Goal: Task Accomplishment & Management: Manage account settings

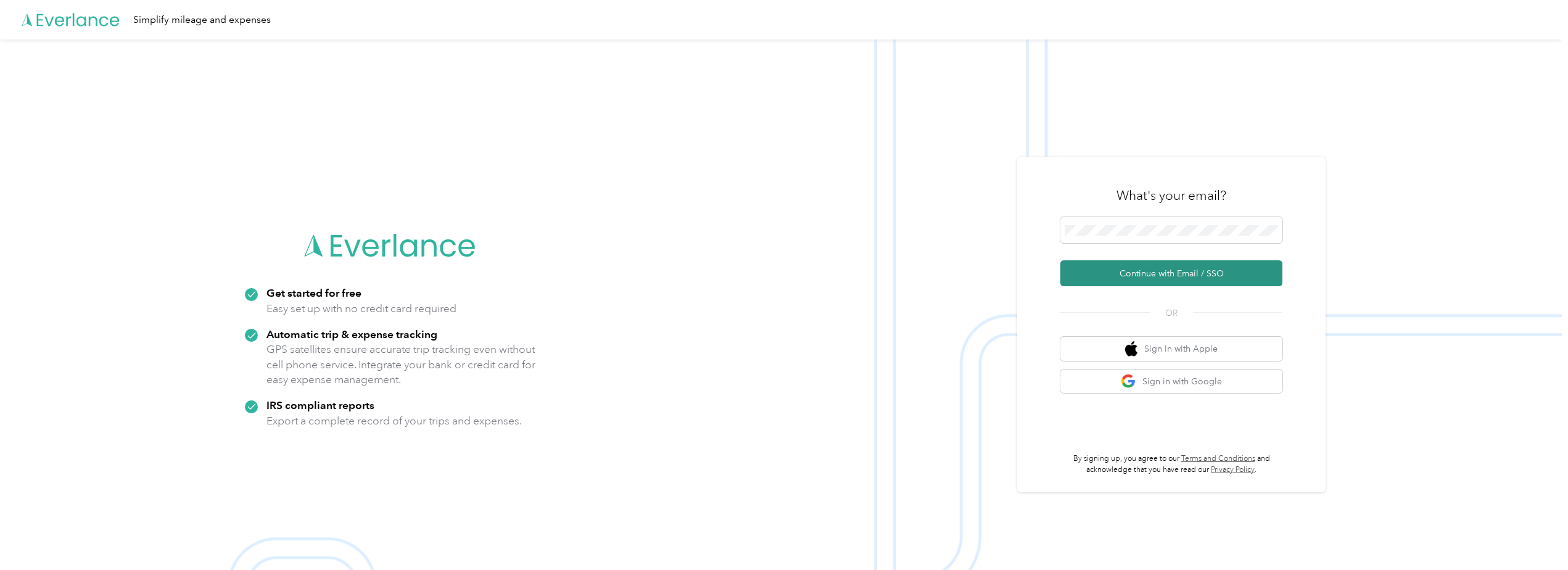
click at [1213, 275] on button "Continue with Email / SSO" at bounding box center [1171, 273] width 222 height 26
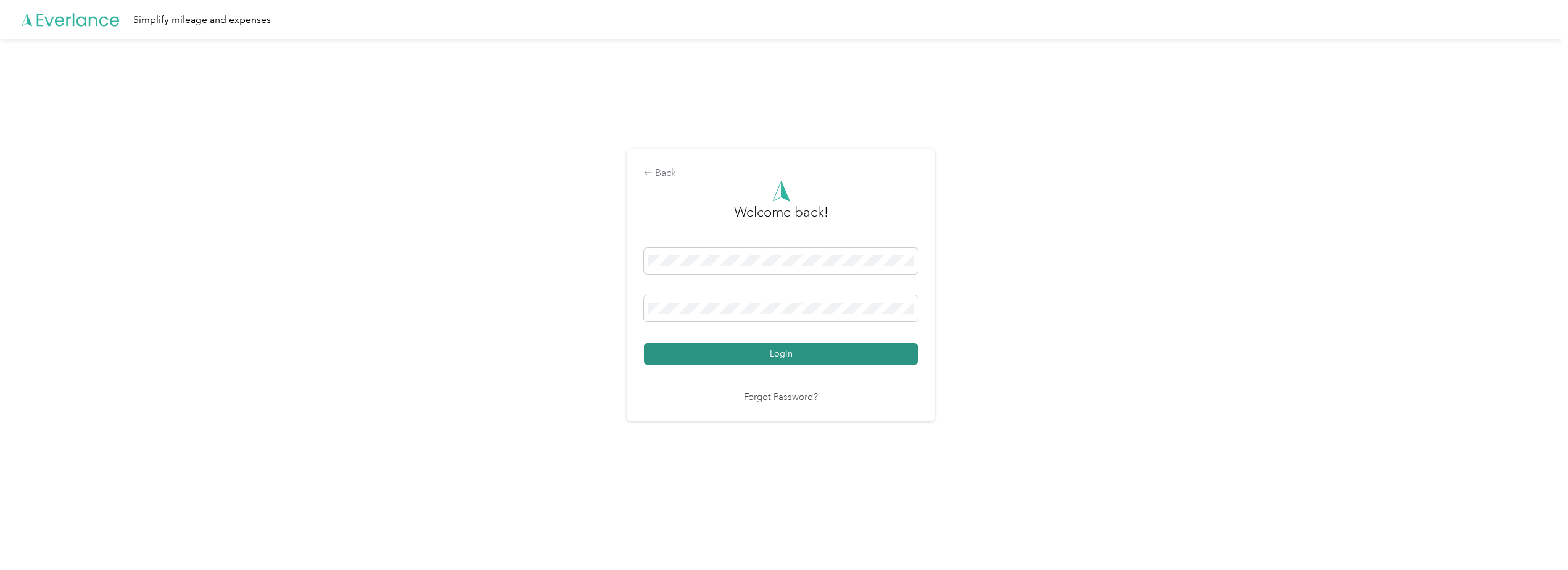
click at [700, 352] on button "Login" at bounding box center [781, 354] width 274 height 22
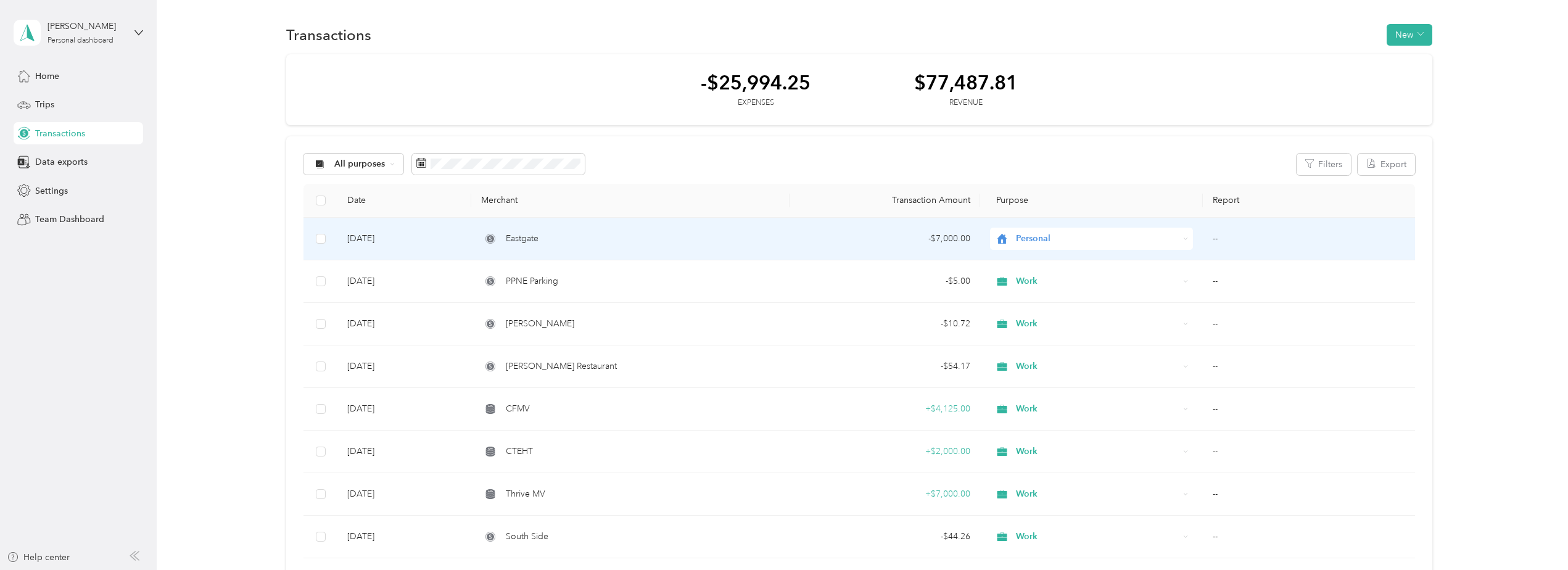
click at [1021, 239] on span "Personal" at bounding box center [1098, 239] width 163 height 13
click at [1025, 261] on span "Work" at bounding box center [1101, 258] width 163 height 13
click at [951, 237] on div "- $7,000.00" at bounding box center [885, 239] width 171 height 13
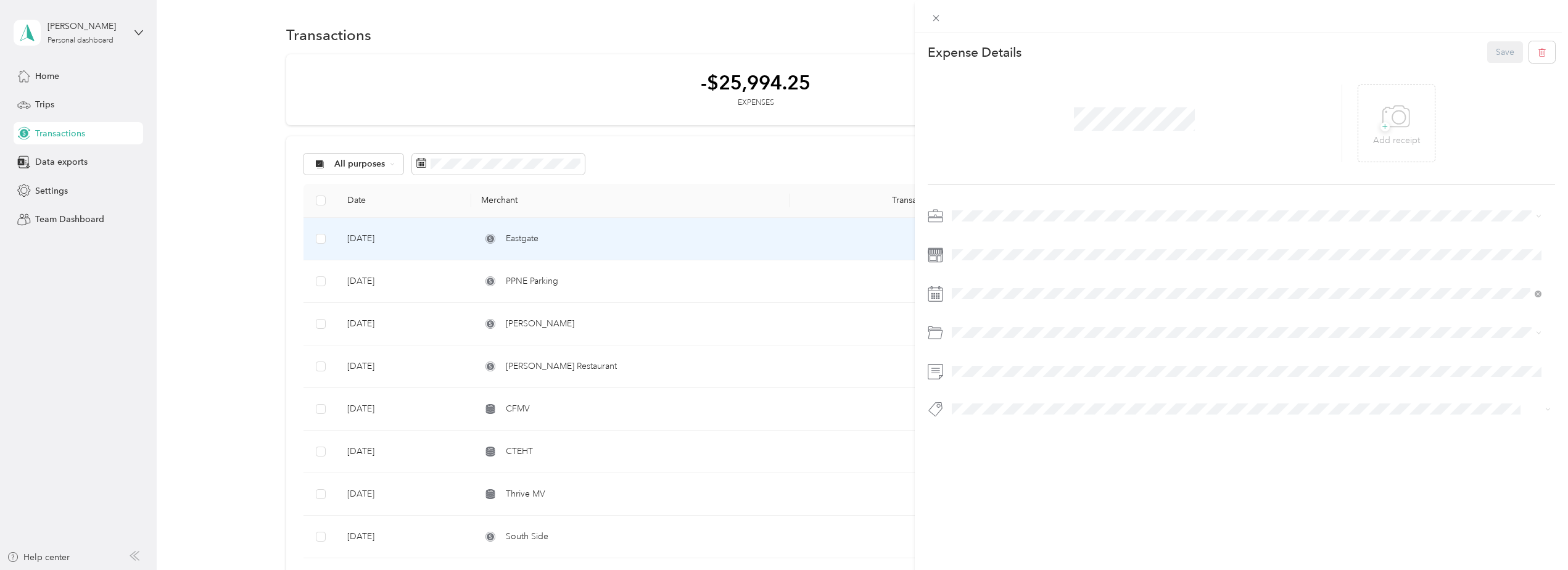
click at [735, 243] on div "This expense cannot be edited because it is either under review, approved, or p…" at bounding box center [784, 285] width 1568 height 570
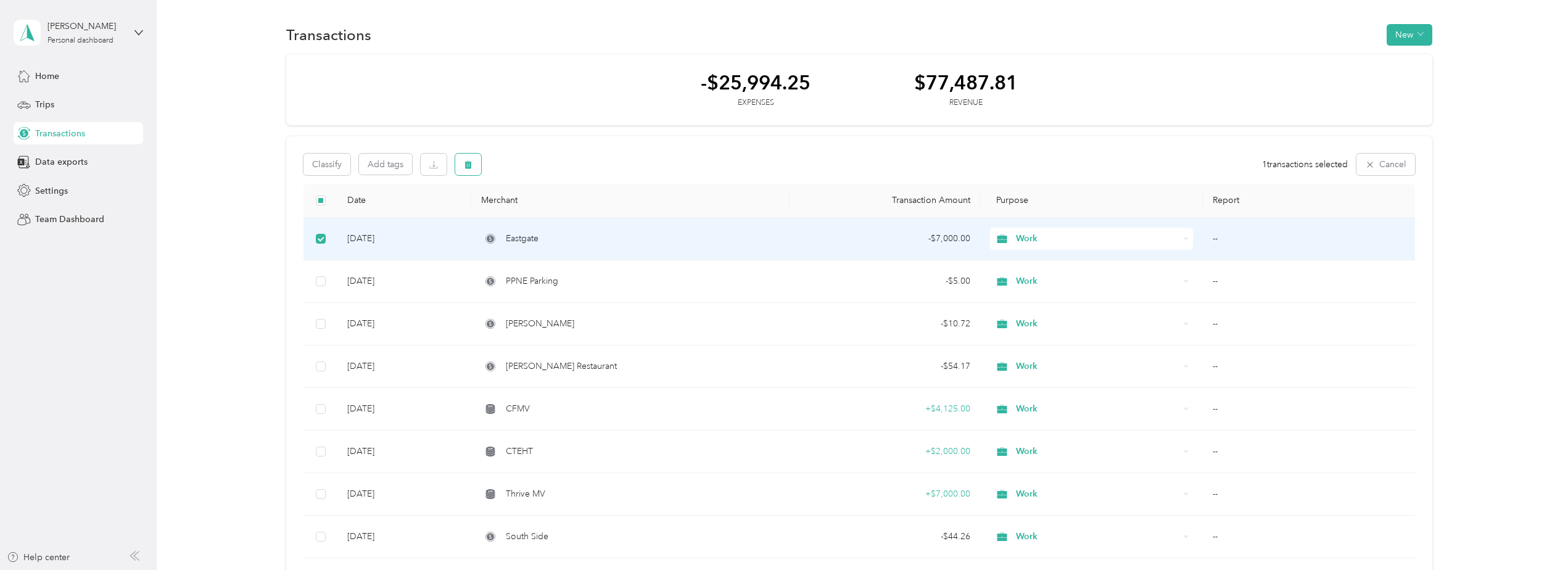
click at [462, 166] on button "button" at bounding box center [468, 165] width 26 height 22
click at [567, 218] on button "Yes" at bounding box center [573, 216] width 24 height 20
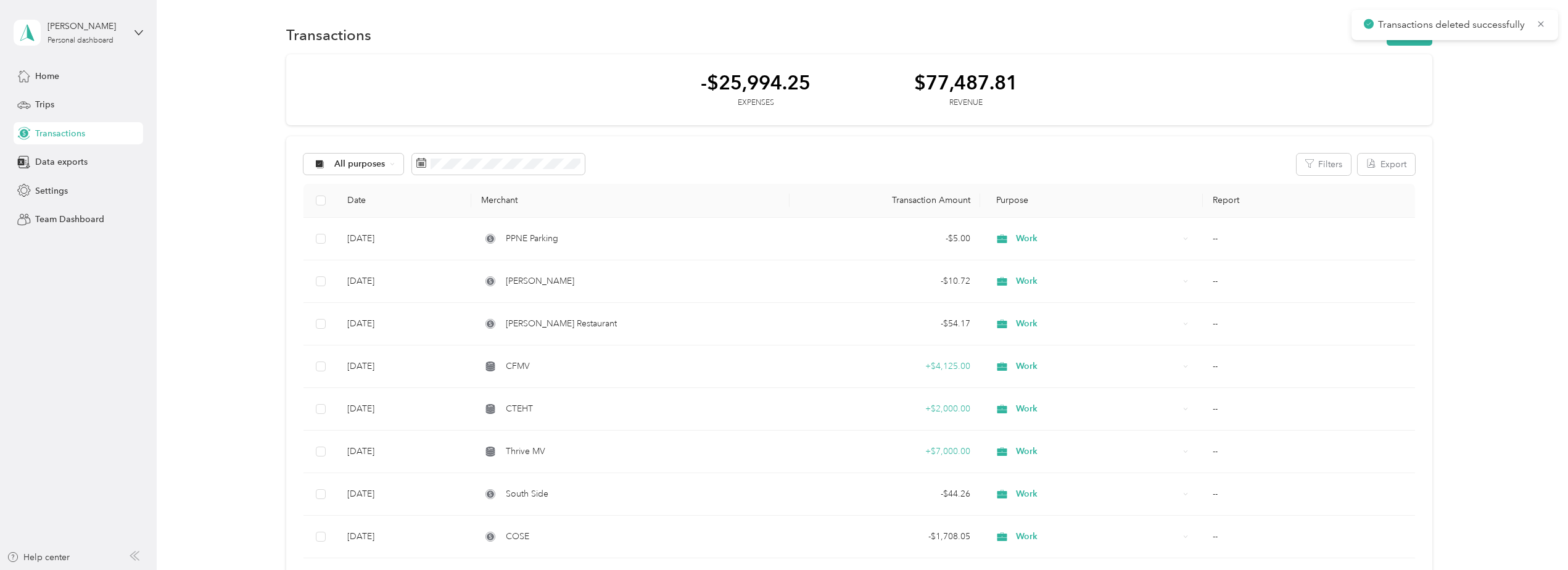
click at [1292, 35] on div "Transactions New" at bounding box center [859, 34] width 1146 height 26
click at [1397, 36] on button "New" at bounding box center [1409, 35] width 46 height 22
click at [1391, 77] on span "Revenue" at bounding box center [1403, 80] width 34 height 13
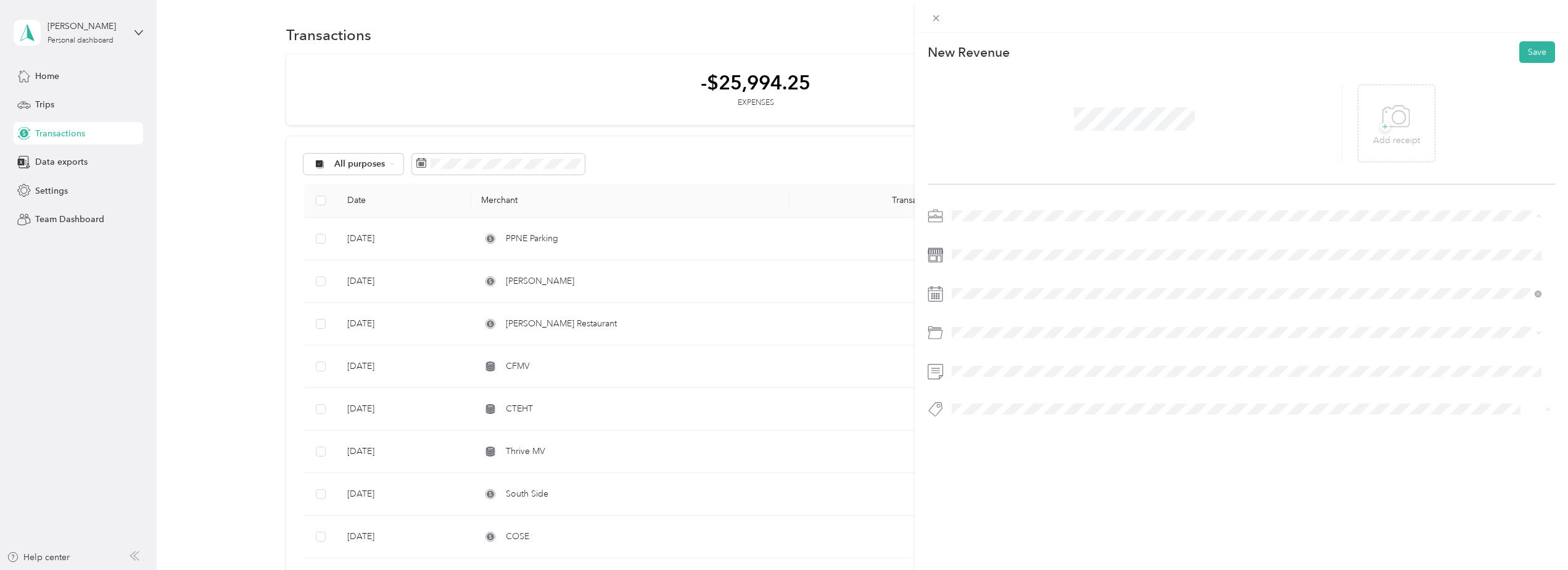
click at [965, 240] on li "Work" at bounding box center [1247, 238] width 598 height 22
click at [976, 368] on div "[DATE]" at bounding box center [1025, 364] width 156 height 13
click at [980, 364] on icon at bounding box center [981, 363] width 6 height 11
click at [1057, 407] on div "1" at bounding box center [1056, 406] width 16 height 16
click at [1526, 49] on button "Save" at bounding box center [1537, 52] width 36 height 22
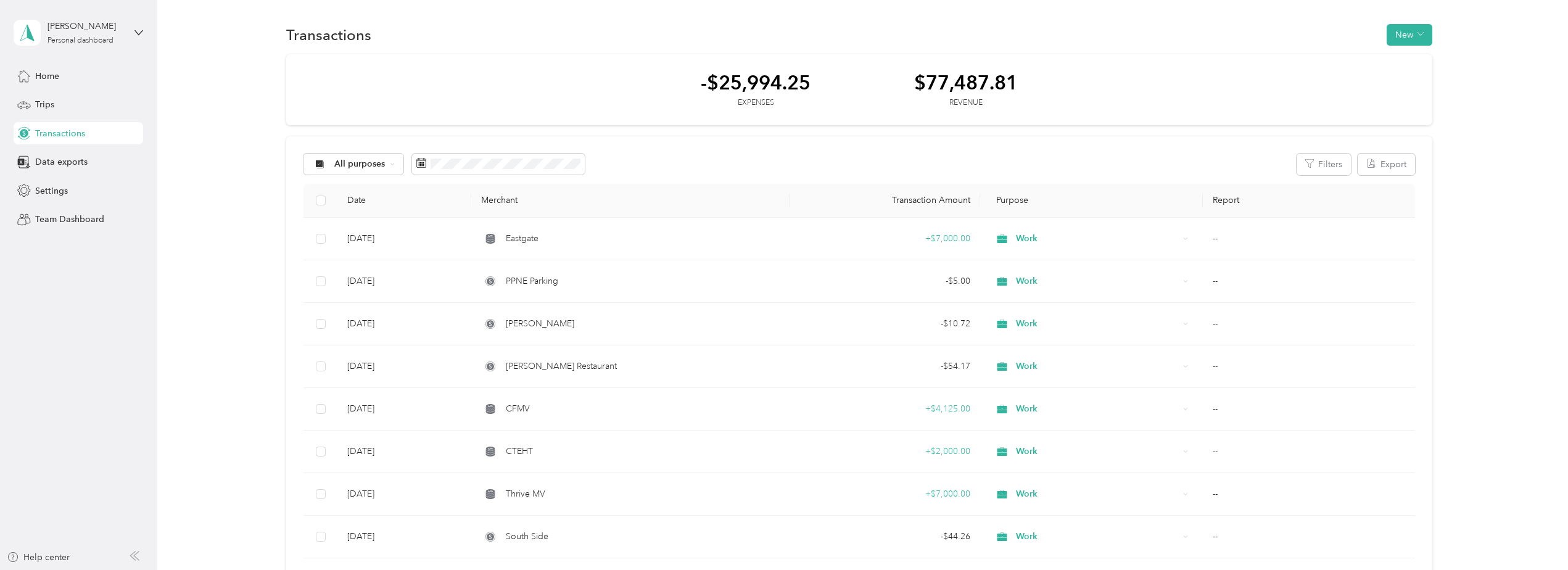
click at [1276, 32] on div "Transactions New" at bounding box center [859, 34] width 1146 height 26
click at [1407, 32] on button "New" at bounding box center [1409, 35] width 46 height 22
click at [1398, 81] on span "Revenue" at bounding box center [1403, 80] width 34 height 13
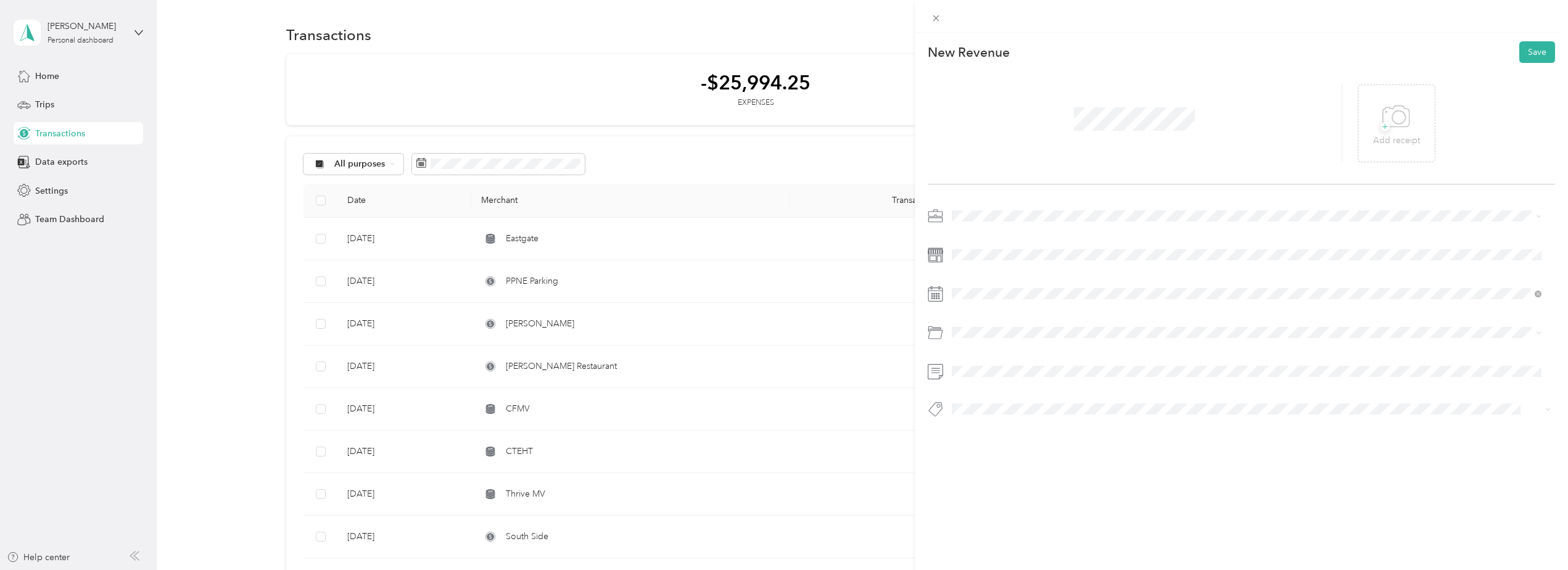
click at [971, 240] on li "Work" at bounding box center [1247, 234] width 598 height 22
click at [979, 363] on icon at bounding box center [982, 363] width 12 height 12
click at [1031, 448] on div "13" at bounding box center [1025, 445] width 16 height 16
click at [1529, 49] on button "Save" at bounding box center [1537, 52] width 36 height 22
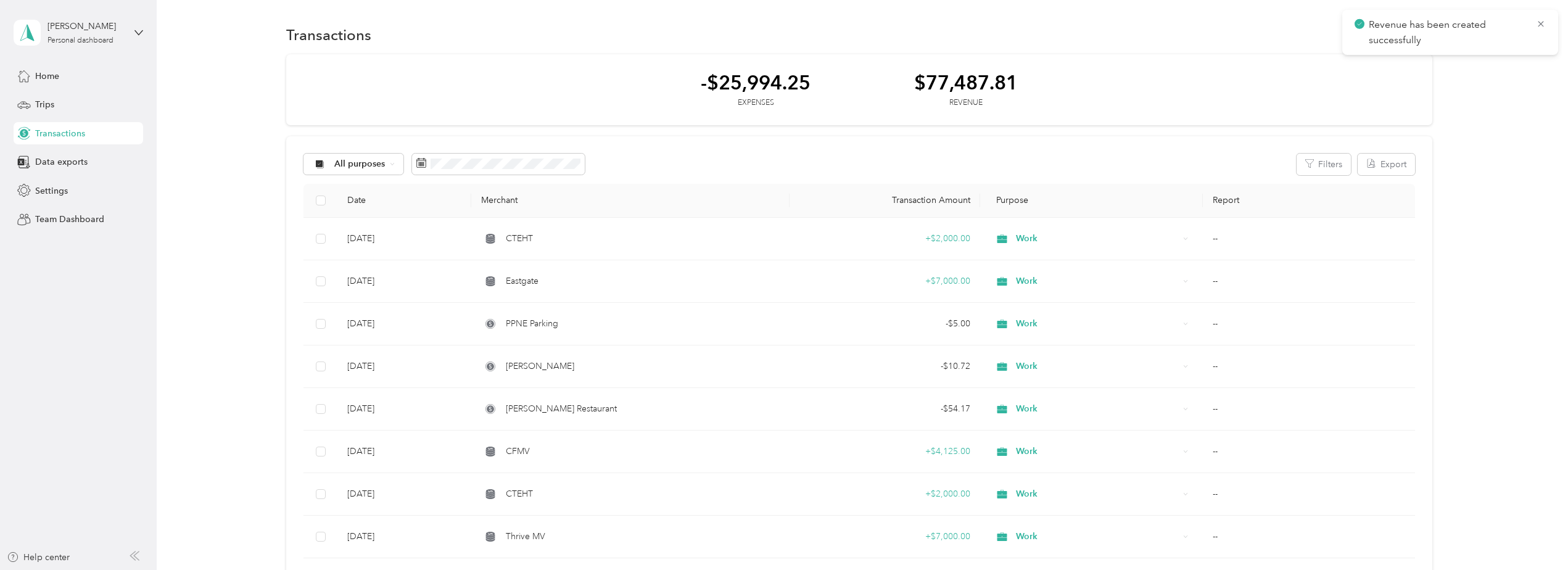
click at [1538, 24] on icon at bounding box center [1541, 23] width 10 height 11
click at [1402, 37] on button "New" at bounding box center [1409, 35] width 46 height 22
click at [1394, 81] on span "Revenue" at bounding box center [1403, 80] width 34 height 13
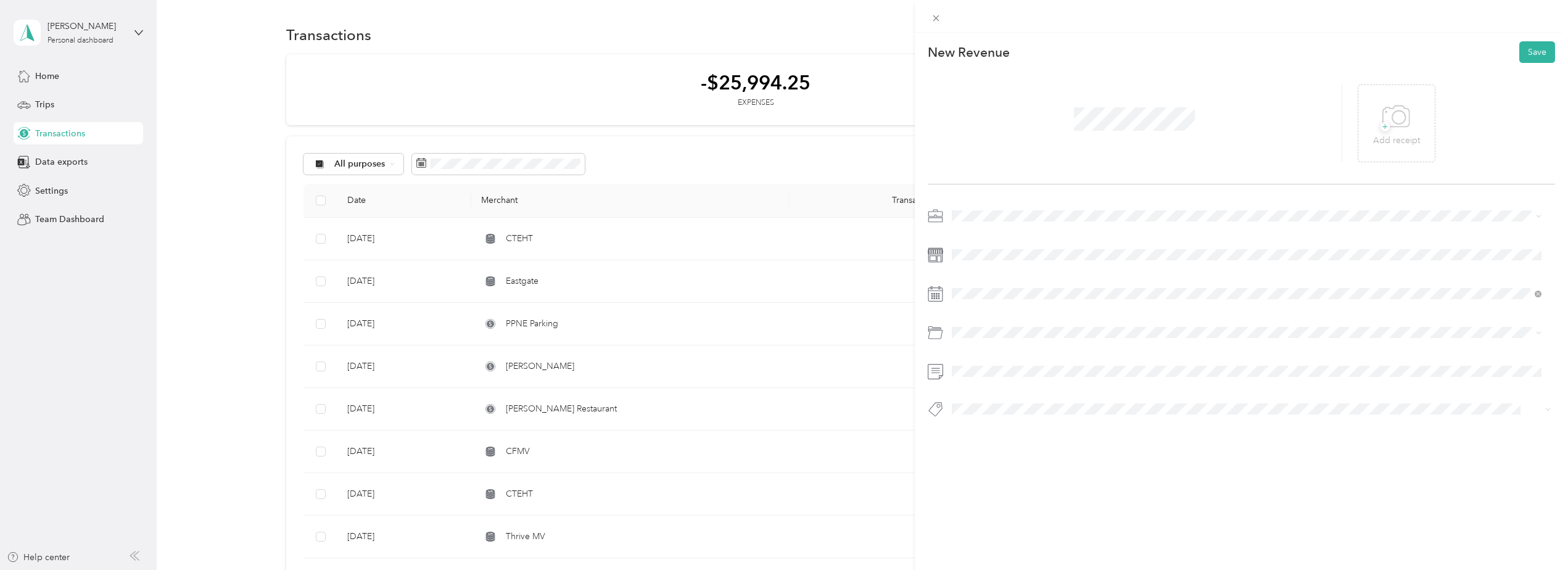
click at [968, 209] on span at bounding box center [1252, 216] width 608 height 20
click at [970, 235] on span "Work" at bounding box center [966, 233] width 21 height 11
click at [984, 361] on icon at bounding box center [982, 363] width 12 height 12
click at [1026, 447] on div "13" at bounding box center [1025, 445] width 16 height 16
click at [1520, 49] on button "Save" at bounding box center [1537, 52] width 36 height 22
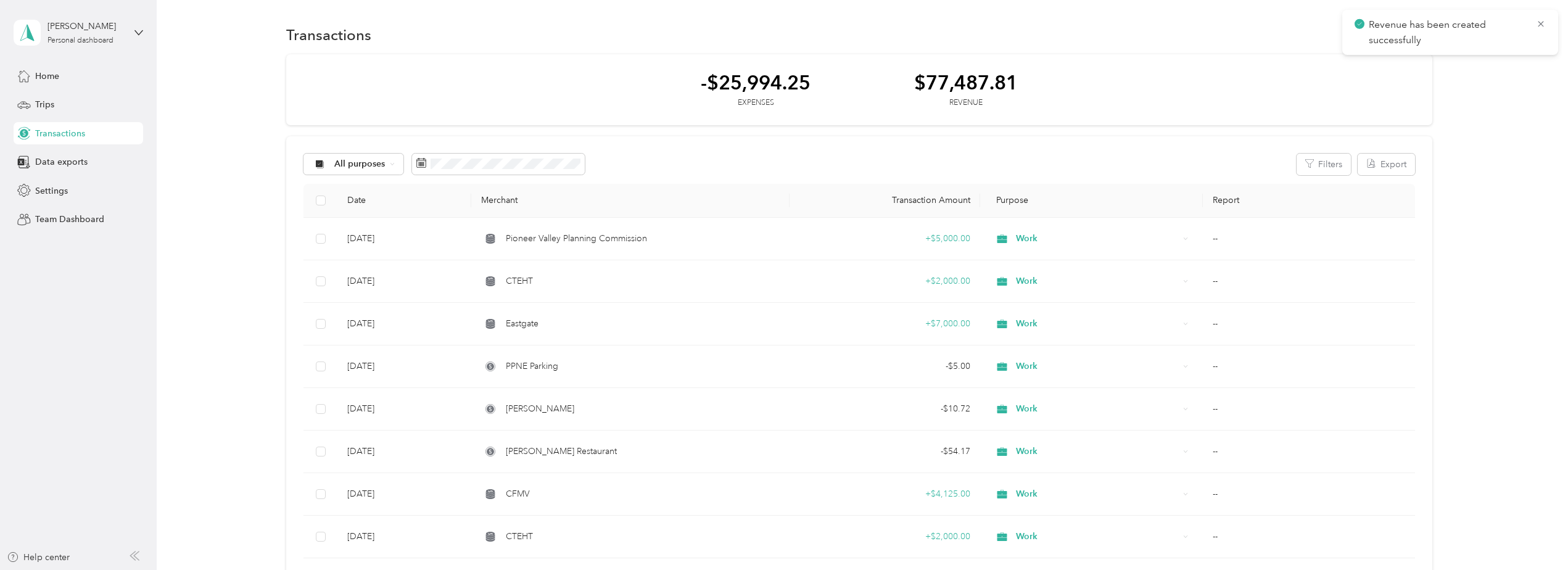
click at [1542, 22] on icon at bounding box center [1541, 23] width 10 height 11
click at [1408, 32] on button "New" at bounding box center [1409, 35] width 46 height 22
click at [1401, 80] on span "Revenue" at bounding box center [1403, 80] width 34 height 13
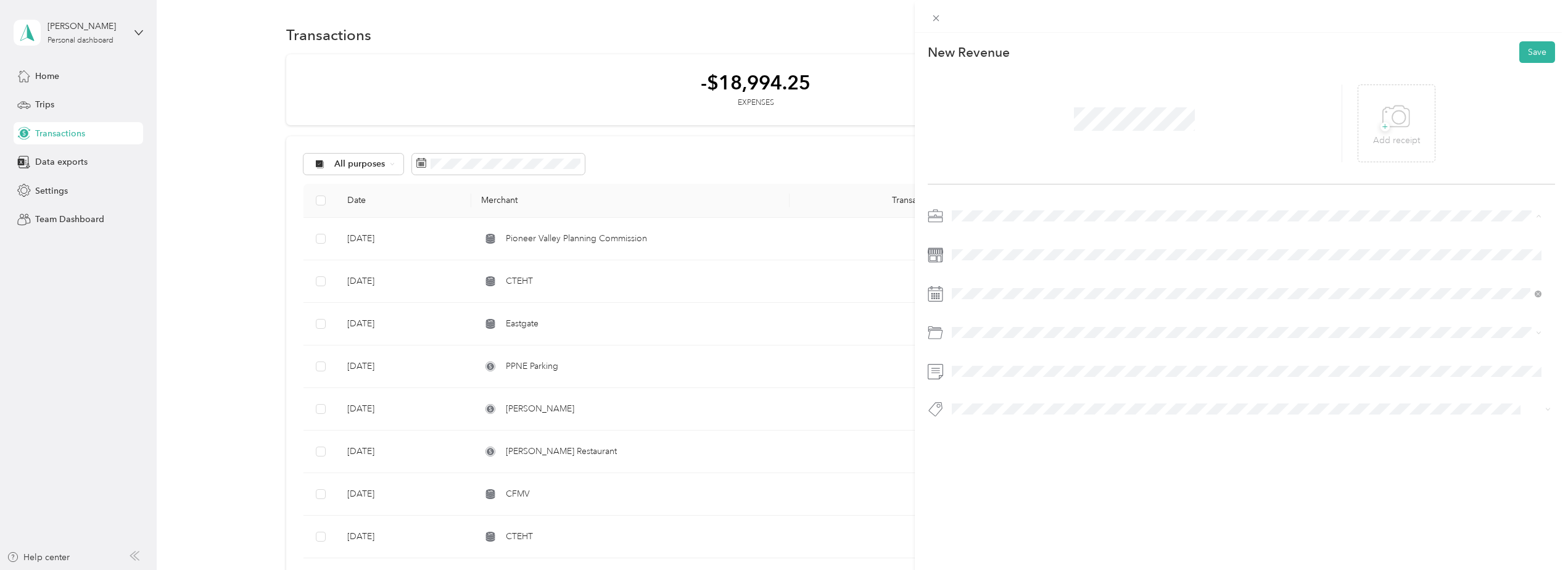
click at [974, 241] on li "Work" at bounding box center [1247, 238] width 598 height 22
click at [982, 365] on icon at bounding box center [981, 363] width 6 height 11
click at [1053, 446] on div "15" at bounding box center [1056, 445] width 16 height 16
click at [1522, 53] on button "Save" at bounding box center [1537, 52] width 36 height 22
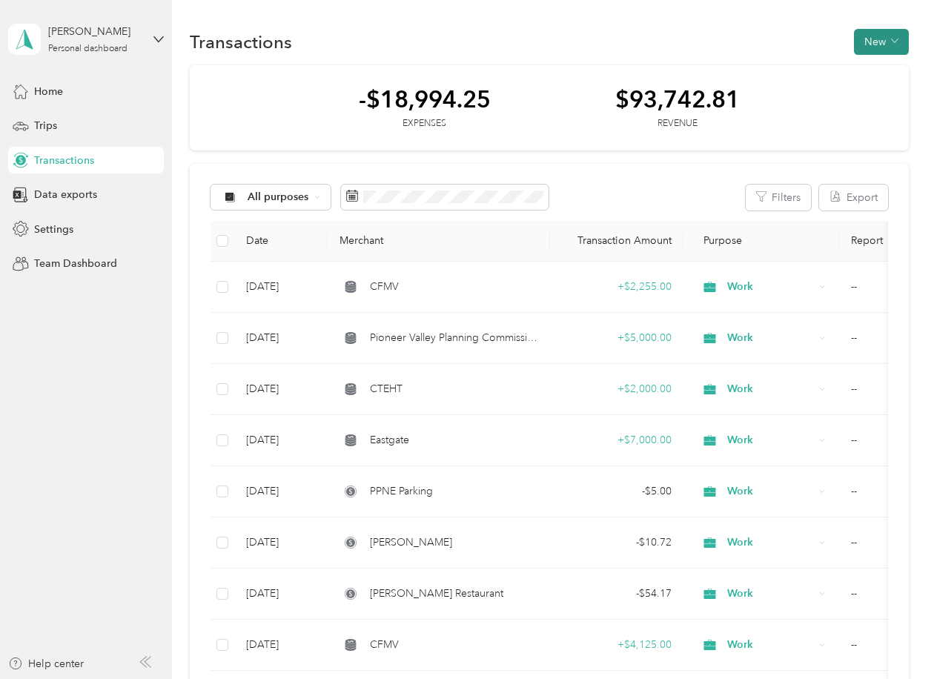
click at [867, 41] on button "New" at bounding box center [881, 42] width 55 height 26
click at [854, 70] on span "Expense" at bounding box center [874, 70] width 40 height 16
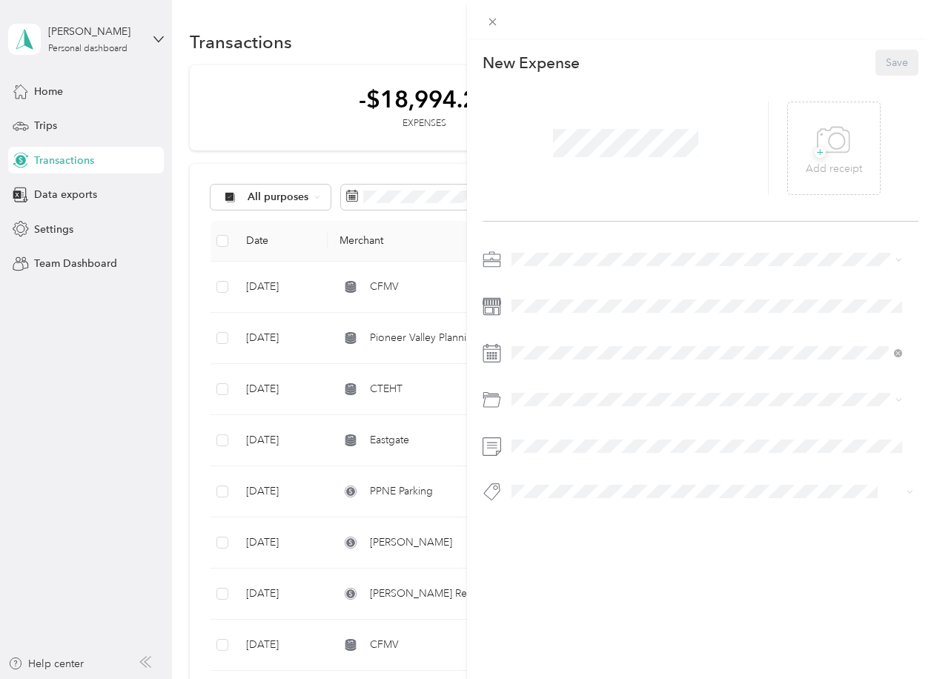
click at [533, 291] on ol "Work Personal Consultant Other Charity Medical Moving Commute" at bounding box center [706, 369] width 401 height 208
click at [529, 283] on span "Work" at bounding box center [529, 283] width 25 height 13
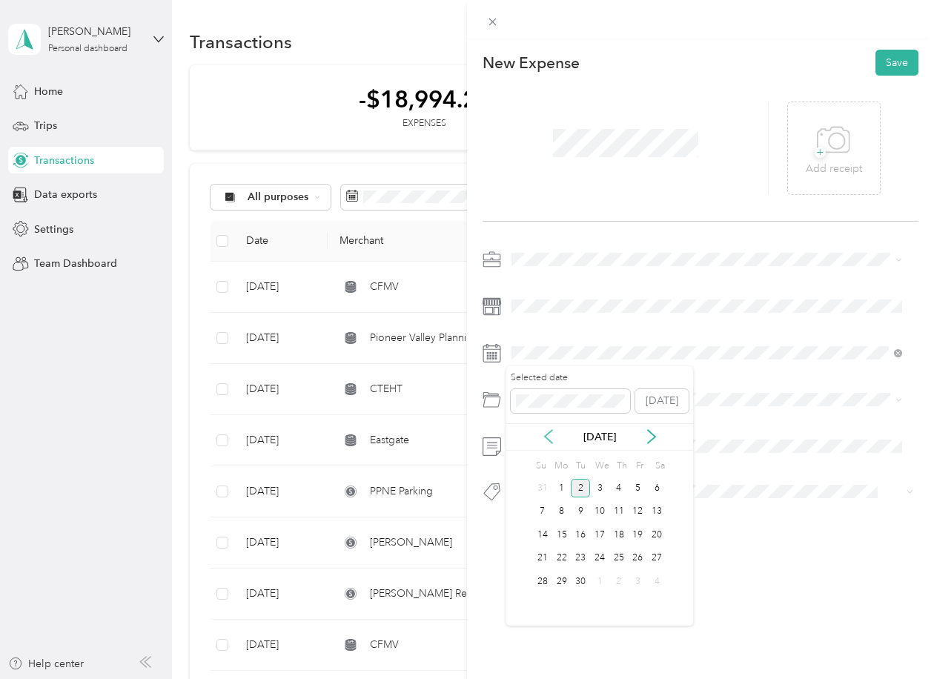
click at [550, 432] on icon at bounding box center [548, 436] width 7 height 13
click at [564, 504] on div "4" at bounding box center [561, 512] width 19 height 19
click at [548, 486] on div "Health Insurance Coverage" at bounding box center [707, 485] width 380 height 16
click at [876, 67] on button "Save" at bounding box center [896, 63] width 43 height 26
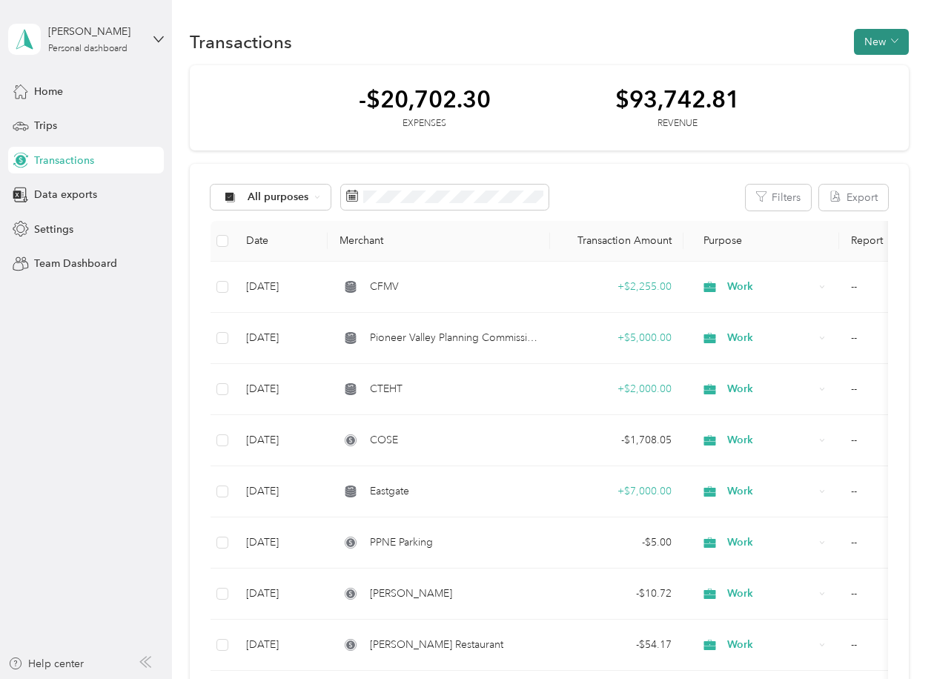
click at [867, 47] on button "New" at bounding box center [881, 42] width 55 height 26
click at [852, 72] on div "Expense" at bounding box center [866, 70] width 56 height 16
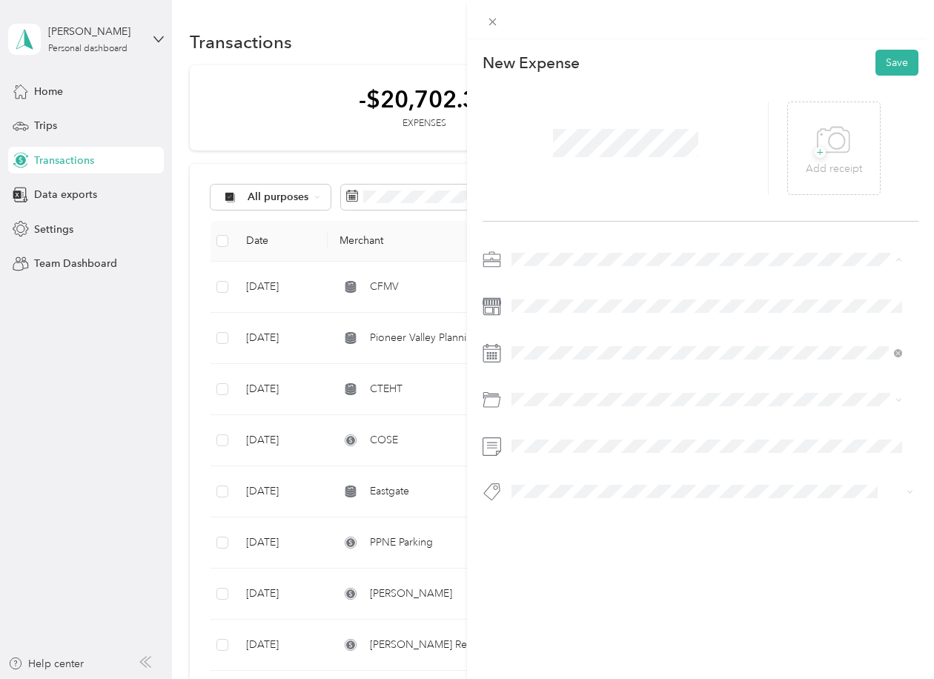
click at [534, 285] on span "Work" at bounding box center [529, 285] width 25 height 13
click at [548, 438] on icon at bounding box center [548, 436] width 15 height 15
click at [616, 580] on div "28" at bounding box center [618, 581] width 19 height 19
click at [541, 389] on span at bounding box center [712, 400] width 412 height 24
click at [524, 451] on div "Advertising and Marketing" at bounding box center [707, 459] width 380 height 16
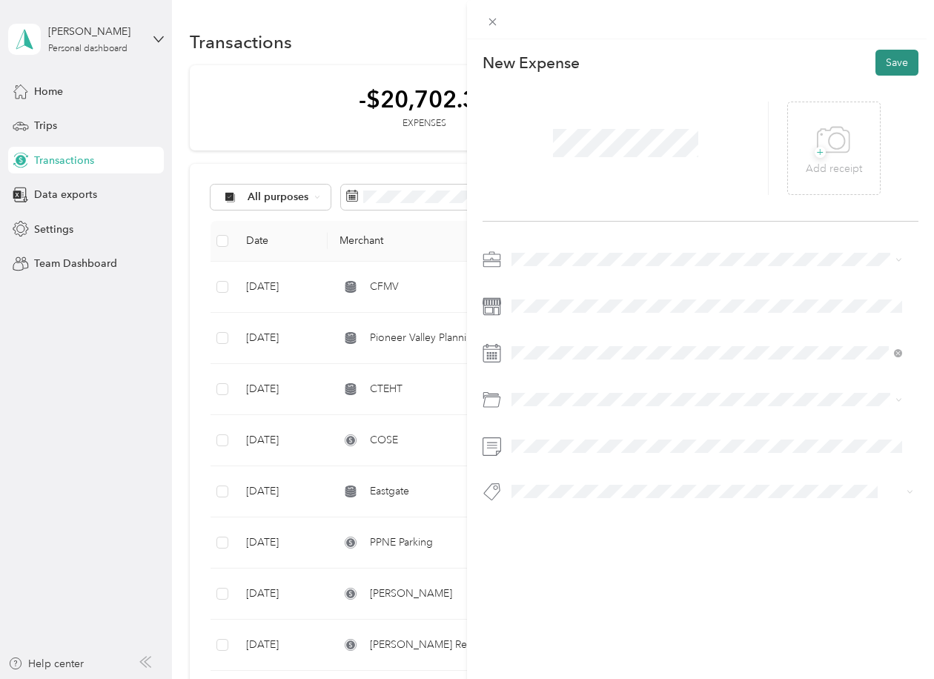
click at [882, 67] on button "Save" at bounding box center [896, 63] width 43 height 26
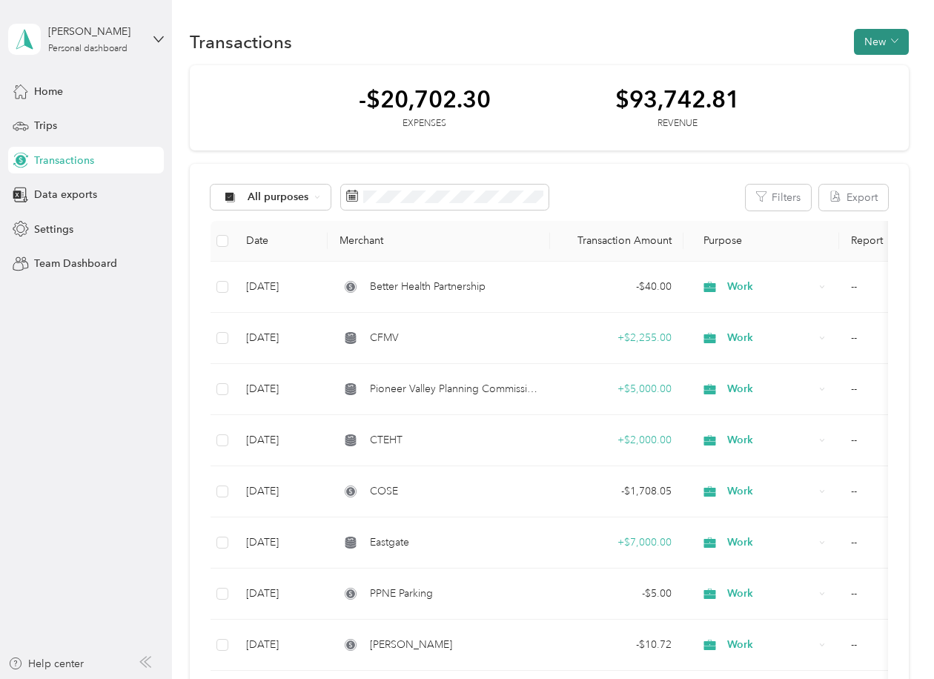
click at [862, 44] on button "New" at bounding box center [881, 42] width 55 height 26
click at [858, 67] on span "Expense" at bounding box center [874, 70] width 40 height 16
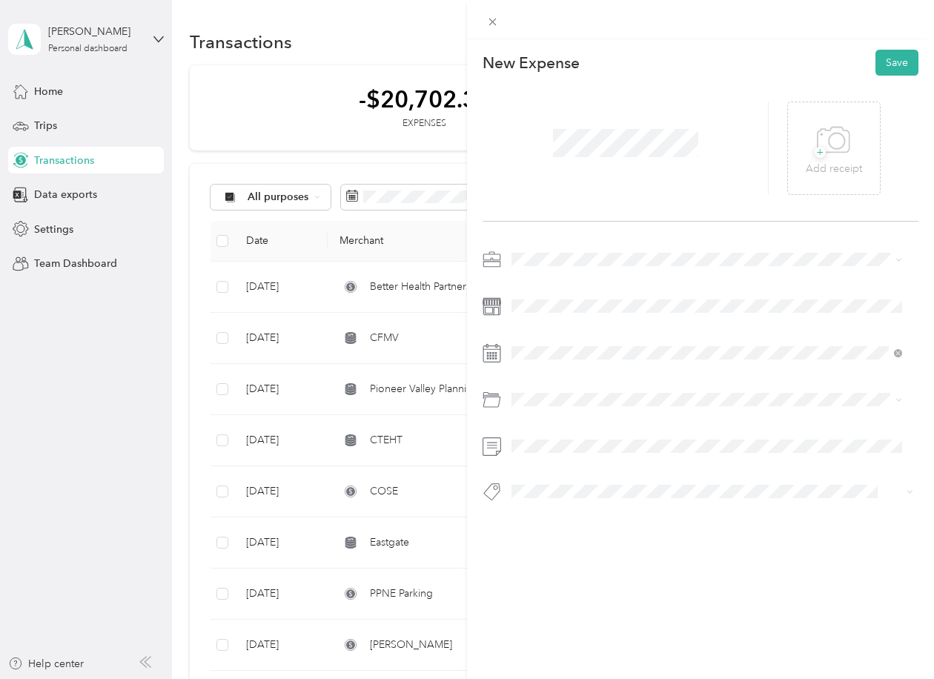
click at [540, 285] on div "Work" at bounding box center [707, 278] width 380 height 16
click at [549, 435] on icon at bounding box center [548, 436] width 15 height 15
click at [560, 579] on div "25" at bounding box center [561, 581] width 19 height 19
click at [586, 505] on span "Business Meals & Entertainment" at bounding box center [591, 508] width 148 height 13
click at [875, 68] on button "Save" at bounding box center [896, 63] width 43 height 26
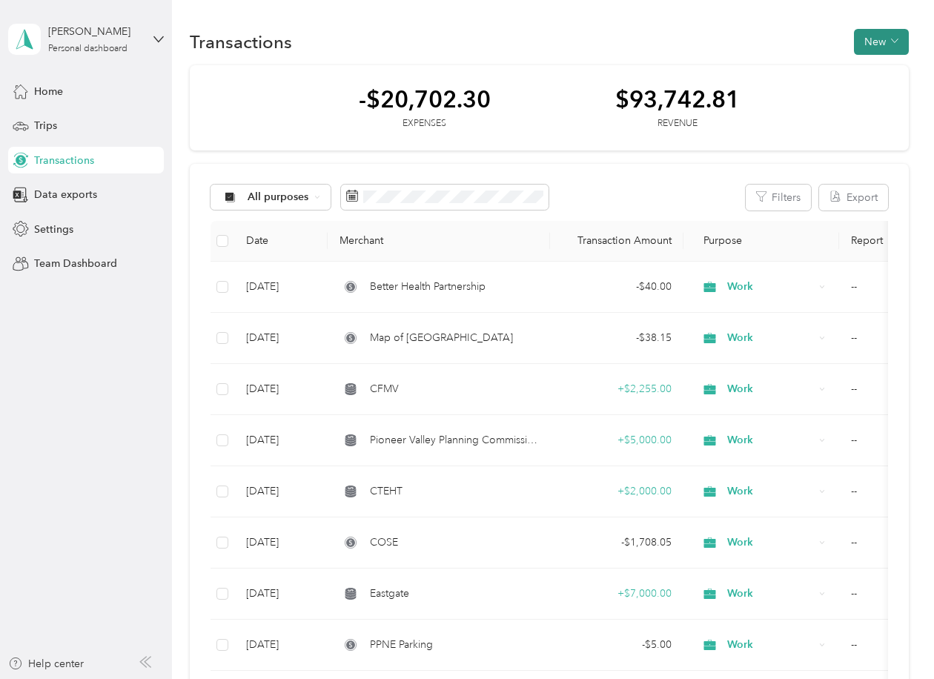
click at [874, 41] on button "New" at bounding box center [881, 42] width 55 height 26
click at [861, 67] on span "Expense" at bounding box center [874, 70] width 40 height 16
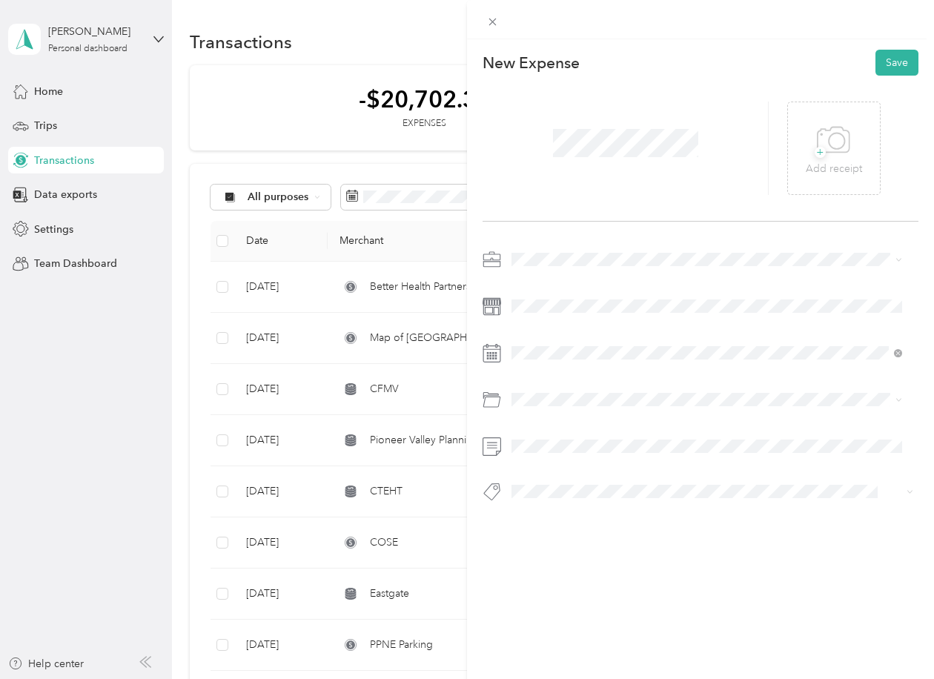
click at [521, 334] on span "Consultant" at bounding box center [542, 329] width 50 height 13
click at [542, 437] on icon at bounding box center [548, 436] width 15 height 15
click at [545, 579] on div "24" at bounding box center [542, 581] width 19 height 19
click at [528, 453] on span "Internet" at bounding box center [535, 459] width 36 height 13
click at [888, 61] on button "Save" at bounding box center [896, 63] width 43 height 26
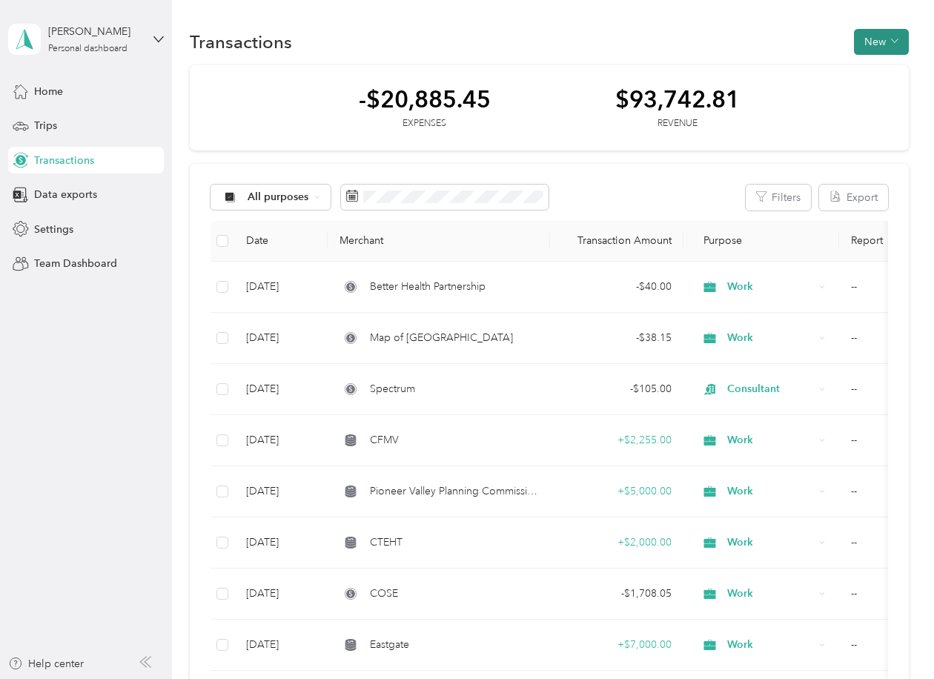
click at [864, 42] on button "New" at bounding box center [881, 42] width 55 height 26
click at [858, 73] on span "Expense" at bounding box center [874, 70] width 40 height 16
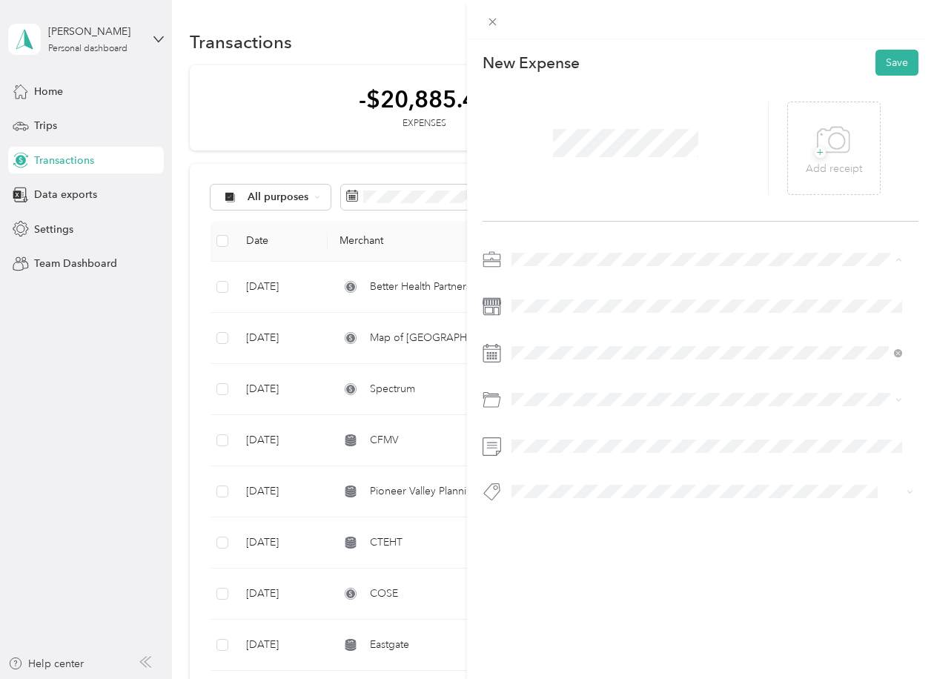
click at [539, 293] on ol "Work Personal Consultant Other Charity Medical Moving Commute" at bounding box center [706, 377] width 401 height 208
click at [545, 436] on icon at bounding box center [548, 436] width 7 height 13
click at [600, 555] on div "20" at bounding box center [599, 558] width 19 height 19
click at [570, 462] on li "Postage, Packaging, and Shipping" at bounding box center [706, 452] width 401 height 26
click at [888, 58] on button "Save" at bounding box center [896, 63] width 43 height 26
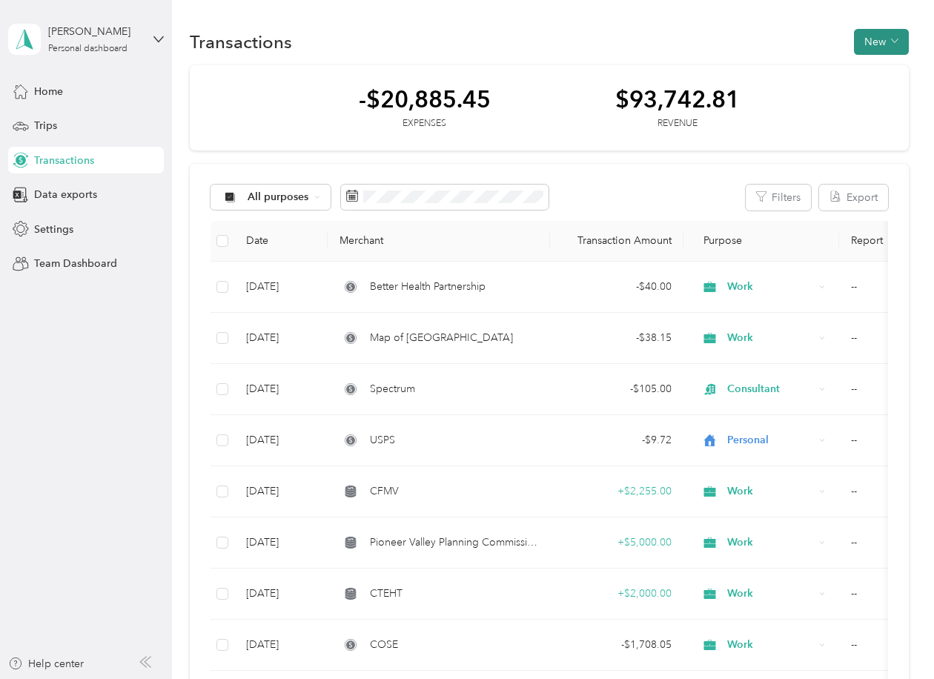
click at [874, 35] on button "New" at bounding box center [881, 42] width 55 height 26
click at [870, 72] on span "Expense" at bounding box center [874, 70] width 40 height 16
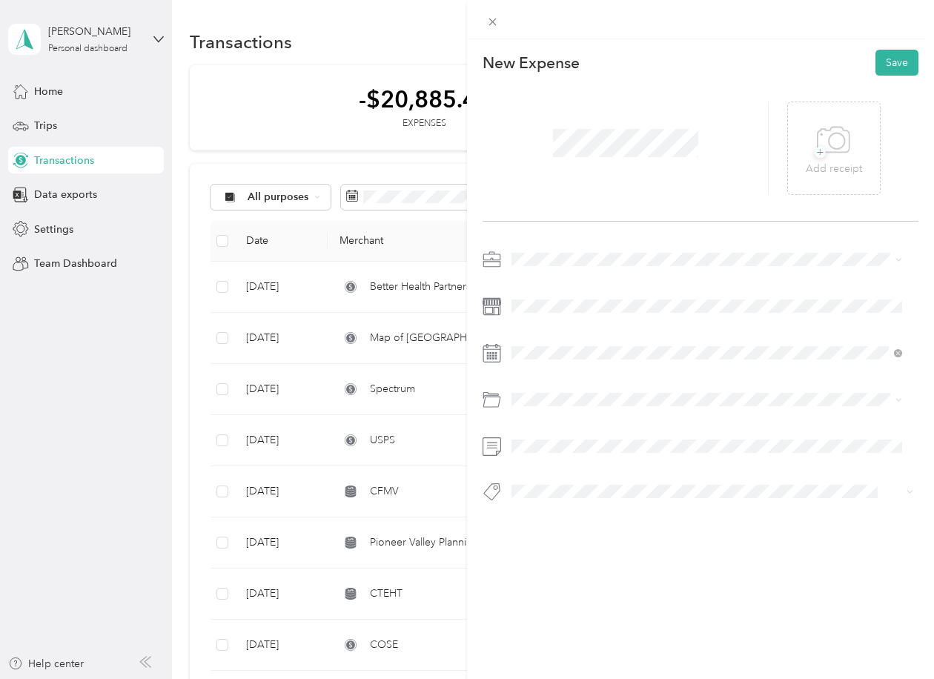
click at [529, 282] on span "Work" at bounding box center [529, 284] width 25 height 13
click at [549, 436] on icon at bounding box center [548, 436] width 15 height 15
click at [637, 533] on div "15" at bounding box center [638, 535] width 19 height 19
click at [584, 515] on li "Parking Fees and Tolls" at bounding box center [706, 511] width 401 height 26
click at [880, 58] on button "Save" at bounding box center [896, 63] width 43 height 26
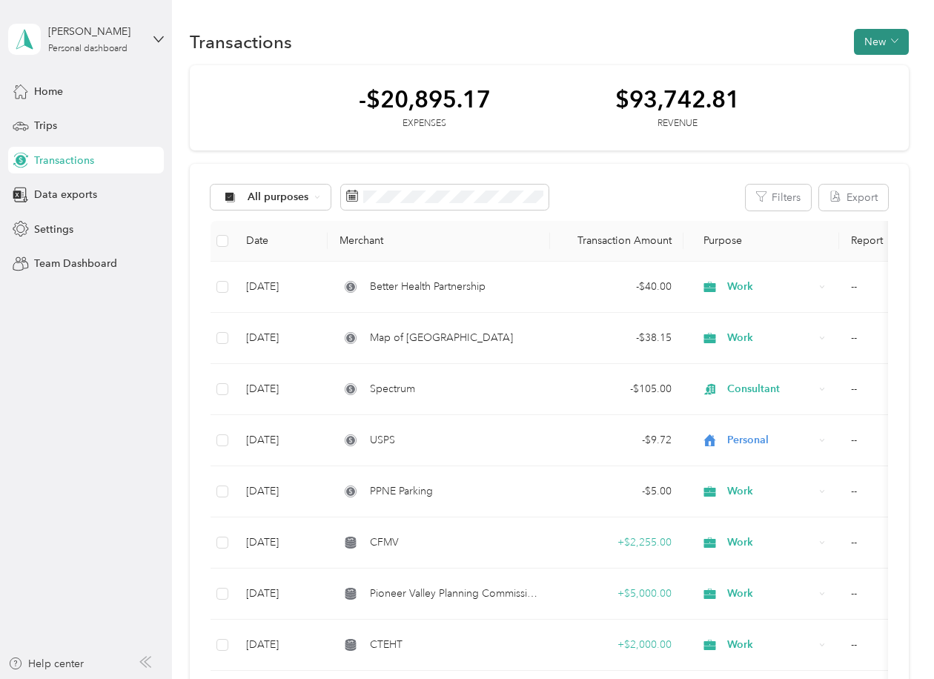
click at [861, 42] on button "New" at bounding box center [881, 42] width 55 height 26
click at [861, 70] on span "Expense" at bounding box center [874, 70] width 40 height 16
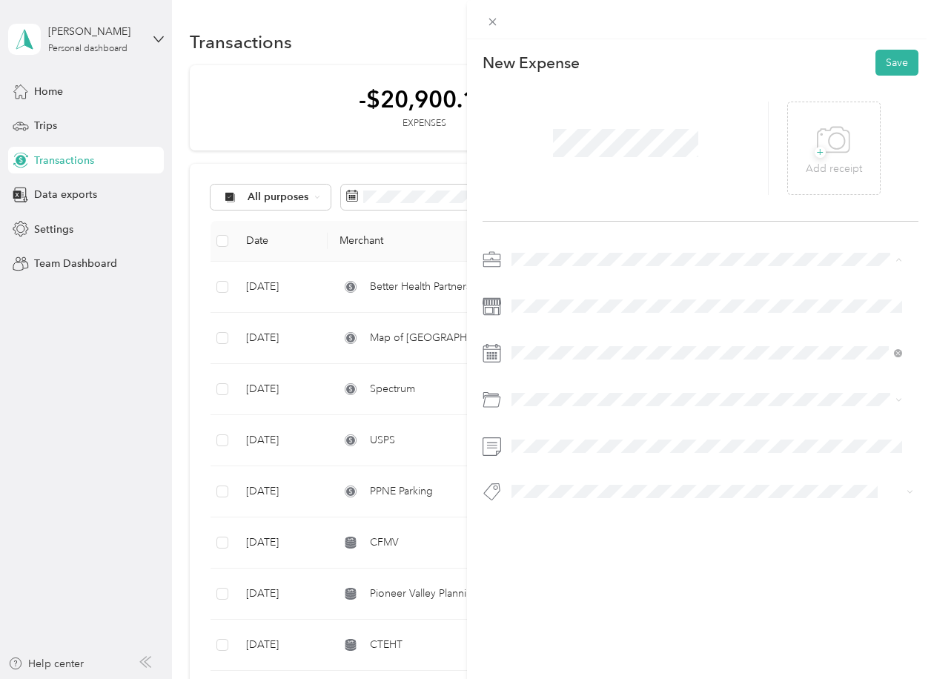
click at [540, 288] on li "Work" at bounding box center [706, 286] width 401 height 26
click at [487, 356] on rect at bounding box center [488, 356] width 2 height 2
click at [549, 437] on icon at bounding box center [548, 436] width 15 height 15
click at [598, 580] on div "30" at bounding box center [599, 581] width 19 height 19
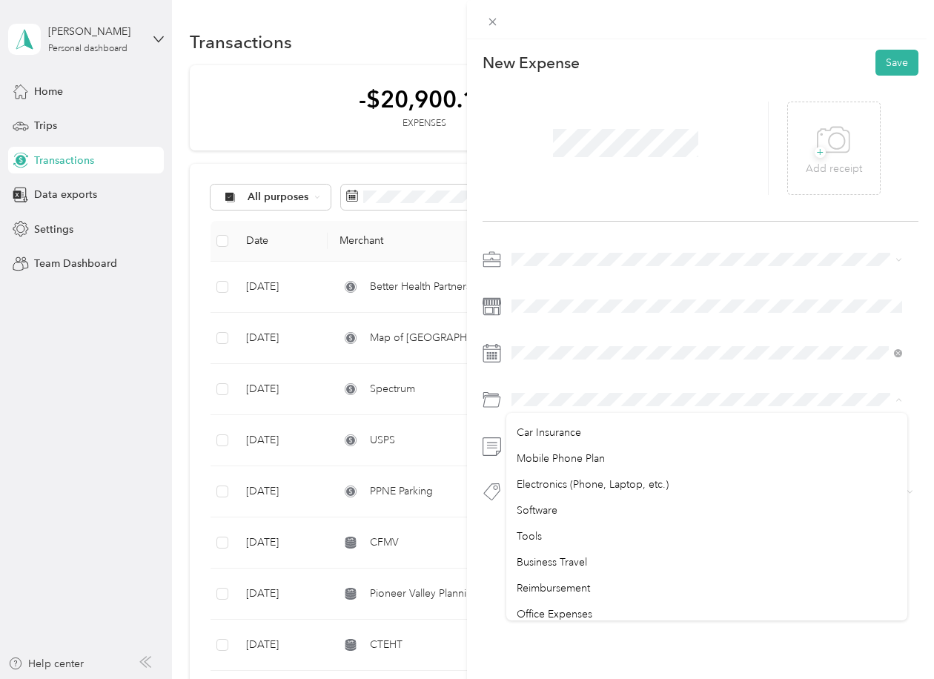
scroll to position [463, 0]
click at [550, 504] on ol "Custom categories Internet Health Insurance Coverage Local Income Tax Federal I…" at bounding box center [706, 509] width 401 height 208
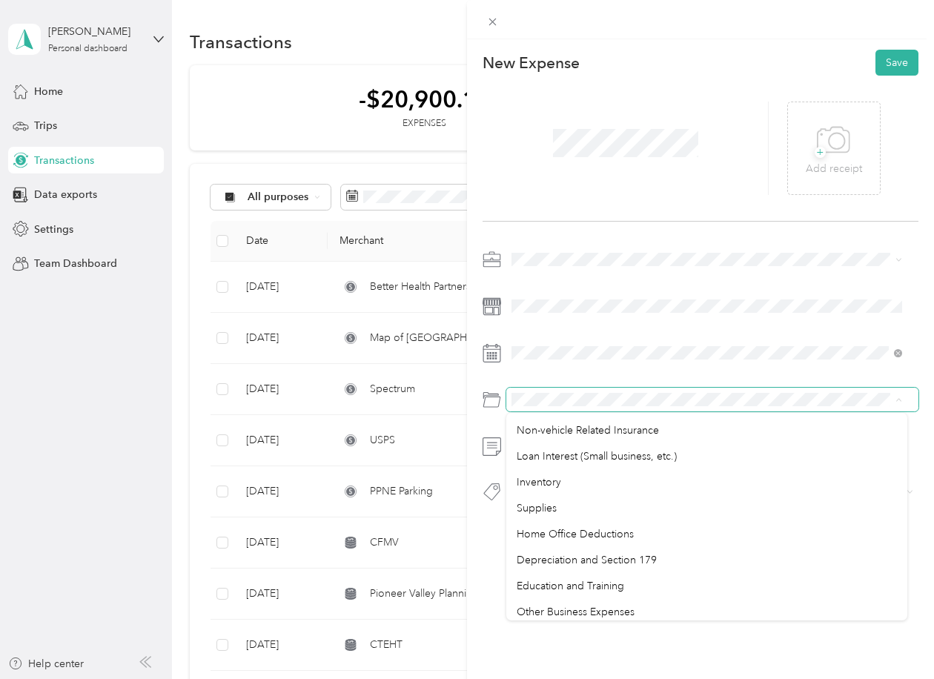
scroll to position [0, 0]
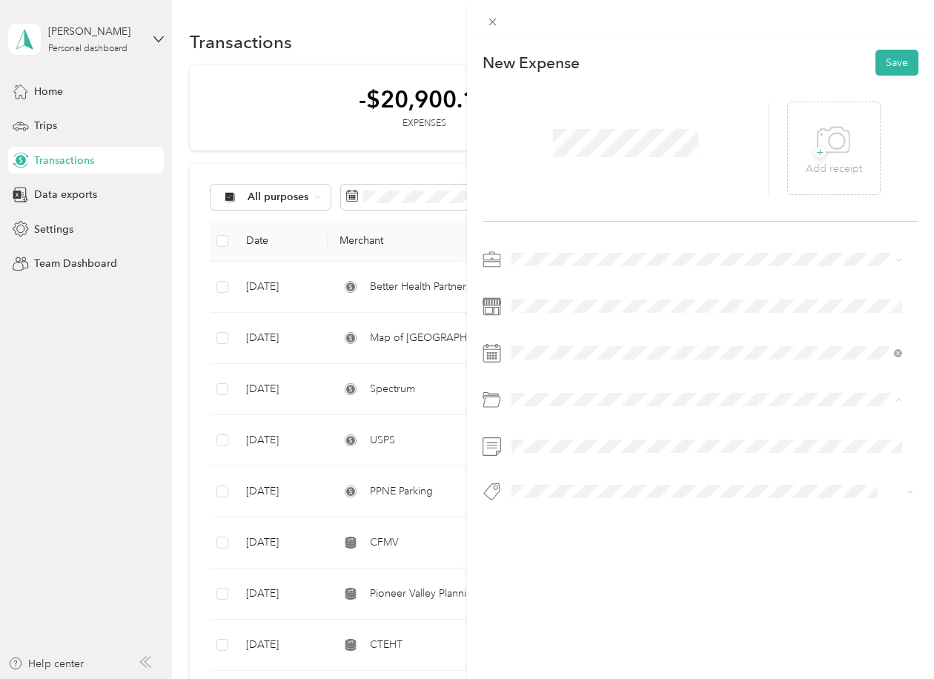
click at [548, 464] on li "Software" at bounding box center [706, 459] width 401 height 26
click at [896, 58] on button "Save" at bounding box center [896, 63] width 43 height 26
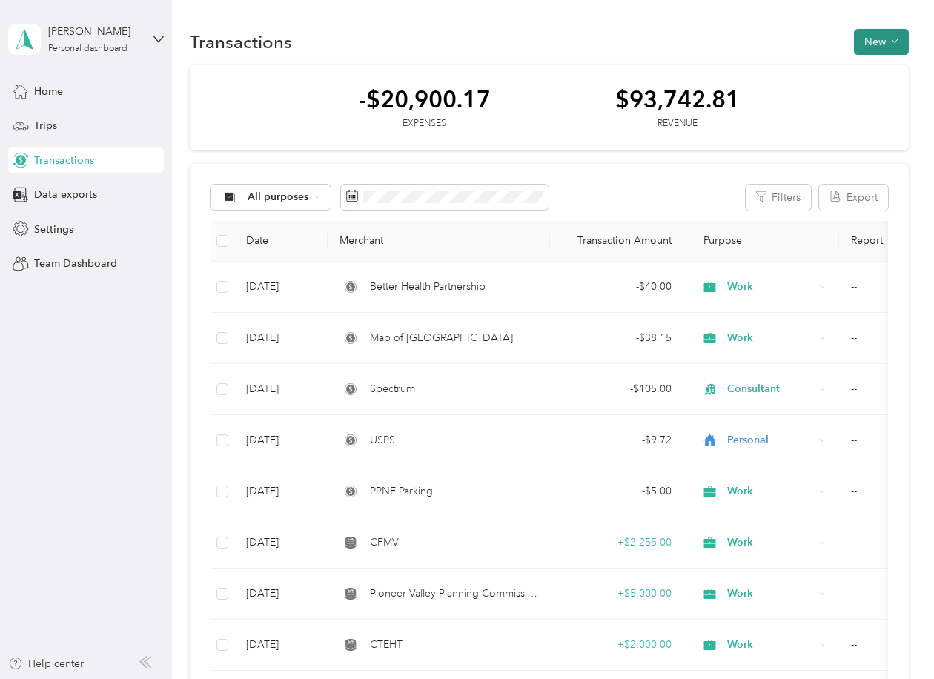
click at [859, 40] on button "New" at bounding box center [881, 42] width 55 height 26
click at [858, 66] on span "Expense" at bounding box center [874, 70] width 40 height 16
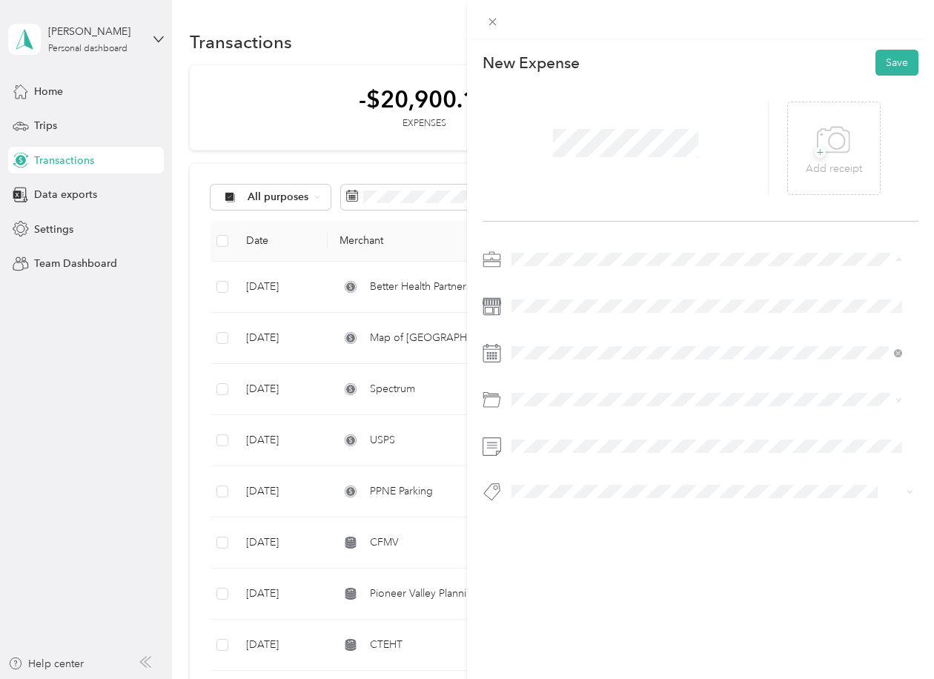
click at [540, 288] on li "Work" at bounding box center [706, 286] width 401 height 26
click at [546, 360] on span at bounding box center [712, 353] width 412 height 24
click at [545, 434] on icon at bounding box center [548, 436] width 15 height 15
click at [619, 555] on div "24" at bounding box center [618, 558] width 19 height 19
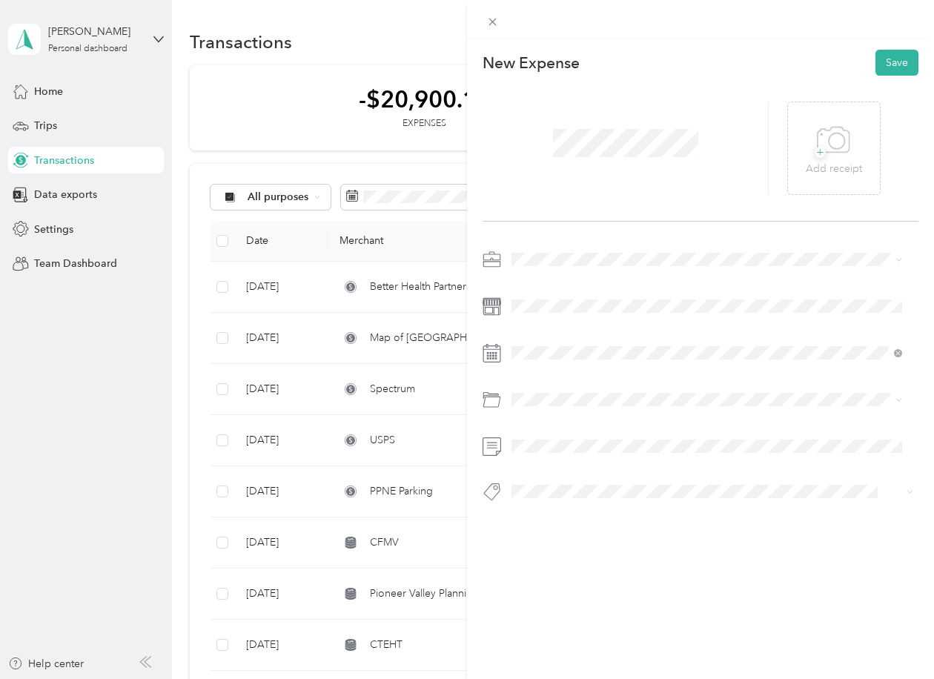
click at [554, 463] on li "Advertising and Marketing" at bounding box center [706, 458] width 401 height 26
click at [881, 63] on button "Save" at bounding box center [896, 63] width 43 height 26
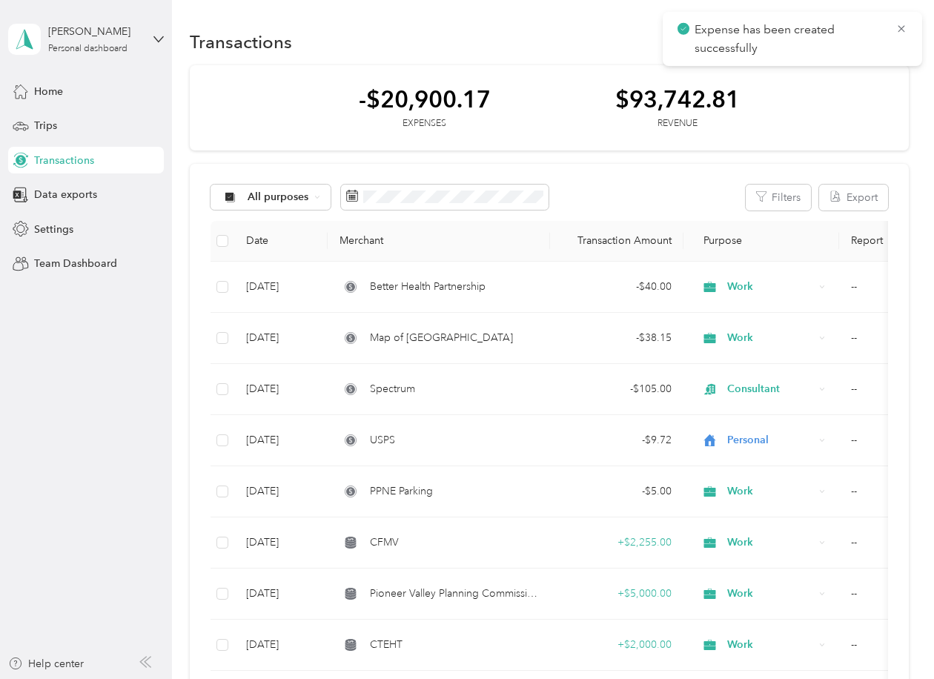
click at [578, 28] on div "Transactions New" at bounding box center [549, 41] width 718 height 31
click at [907, 25] on icon at bounding box center [901, 28] width 12 height 13
click at [891, 42] on icon "button" at bounding box center [894, 40] width 7 height 7
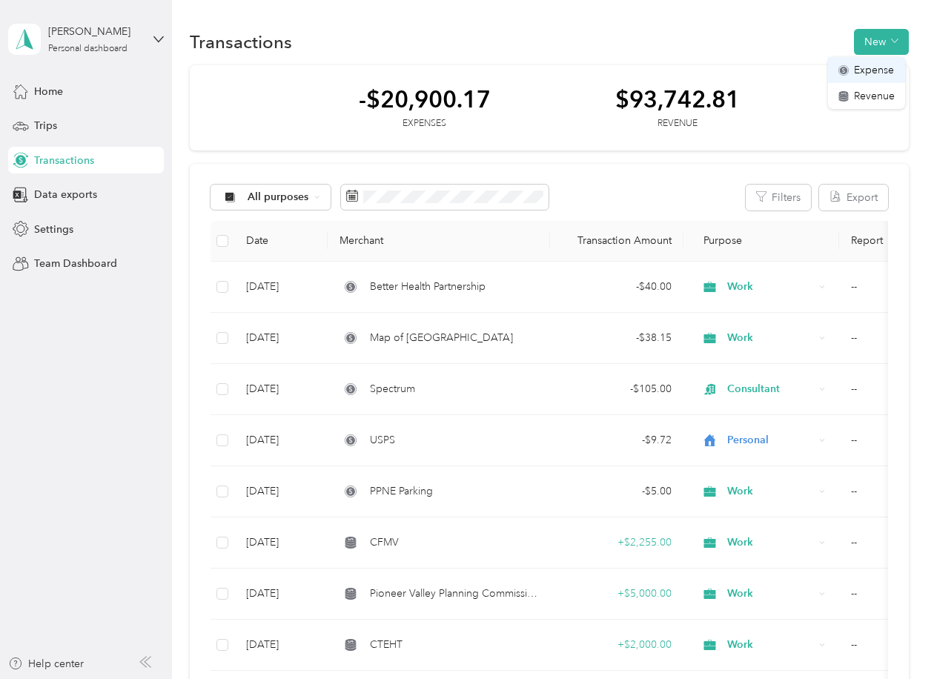
click at [856, 67] on span "Expense" at bounding box center [874, 70] width 40 height 16
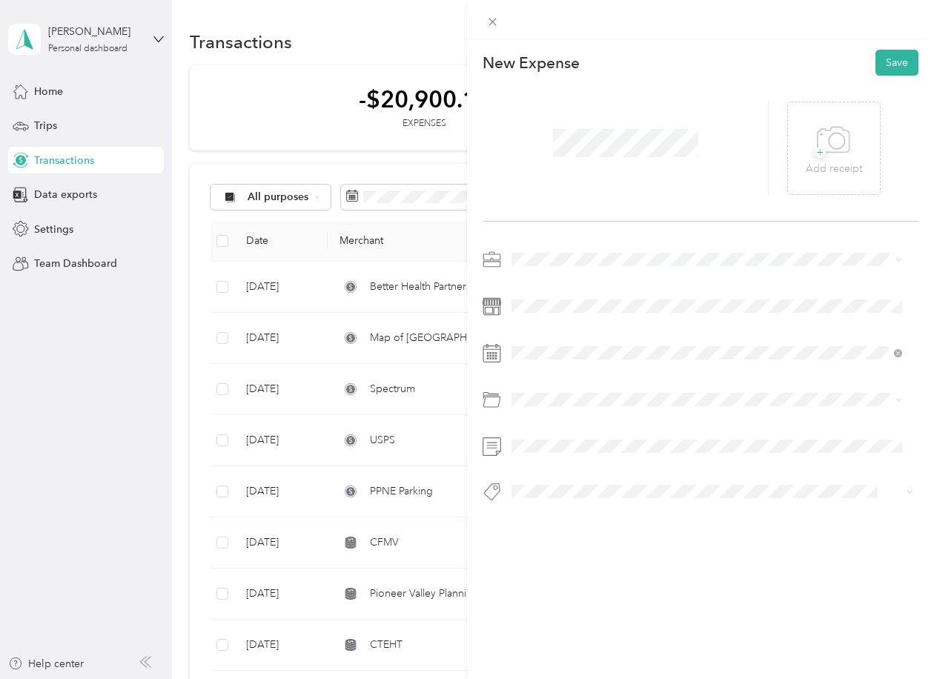
click at [526, 289] on li "Work" at bounding box center [706, 280] width 401 height 26
click at [550, 440] on icon at bounding box center [548, 436] width 15 height 15
click at [600, 560] on div "23" at bounding box center [599, 558] width 19 height 19
drag, startPoint x: 530, startPoint y: 460, endPoint x: 537, endPoint y: 449, distance: 13.0
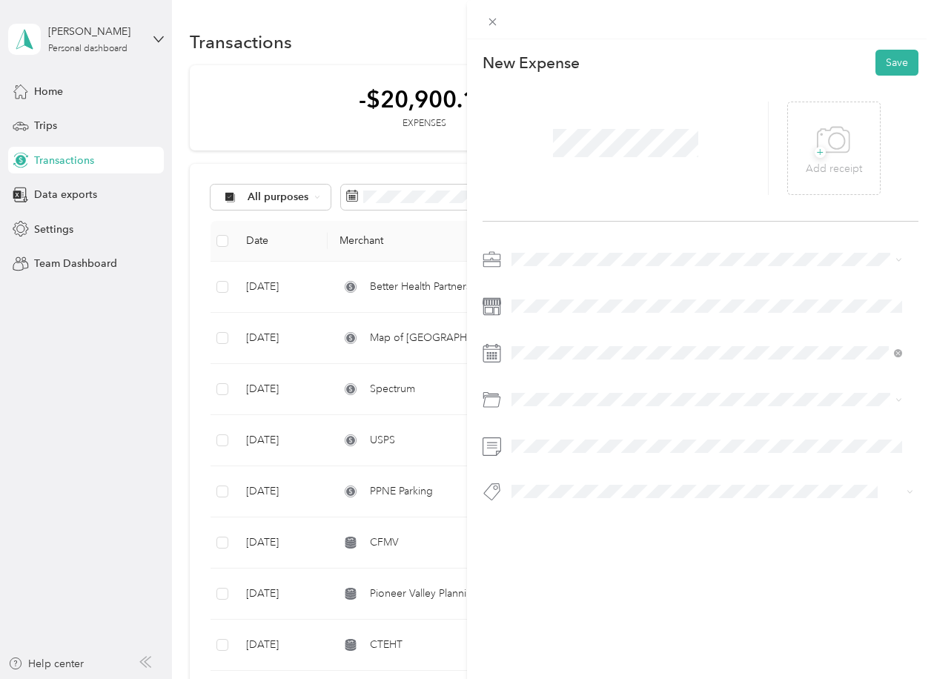
click at [530, 460] on li "Internet" at bounding box center [706, 456] width 401 height 26
click at [877, 64] on button "Save" at bounding box center [896, 63] width 43 height 26
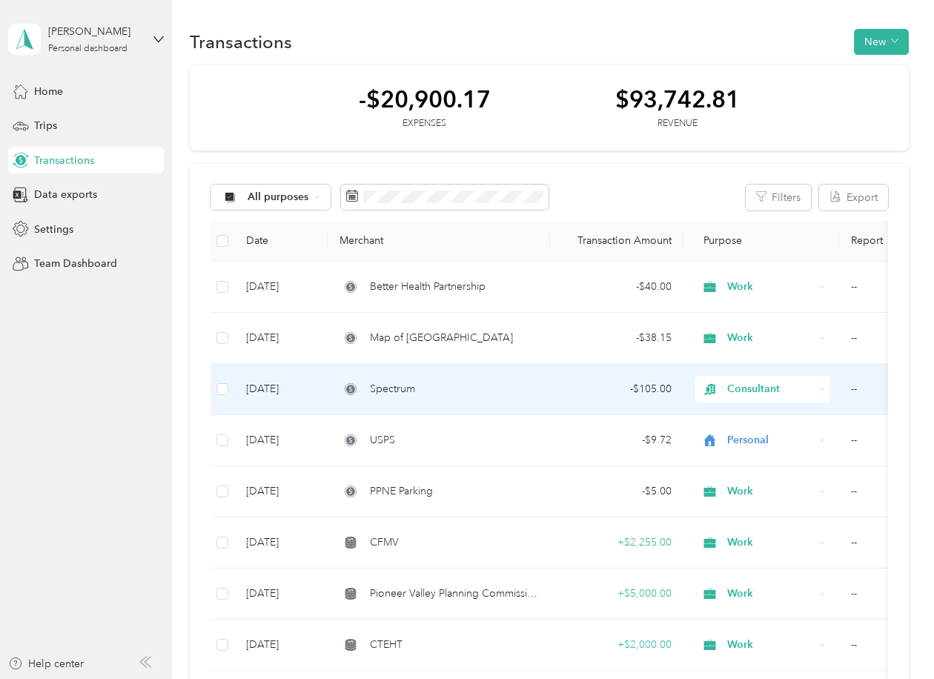
click at [727, 382] on span "Consultant" at bounding box center [770, 389] width 87 height 16
click at [735, 416] on span "Work" at bounding box center [776, 414] width 88 height 16
click at [752, 388] on span "Consultant" at bounding box center [770, 389] width 87 height 16
click at [749, 417] on li "Work" at bounding box center [763, 409] width 135 height 26
click at [759, 379] on div "Consultant" at bounding box center [762, 389] width 135 height 27
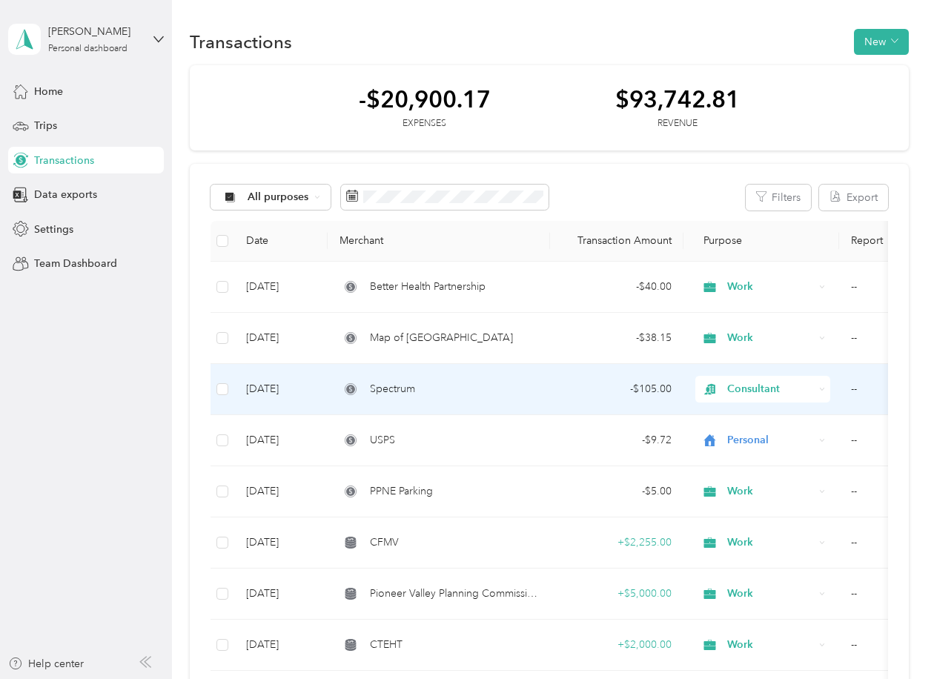
click at [818, 419] on li "Work" at bounding box center [763, 410] width 135 height 26
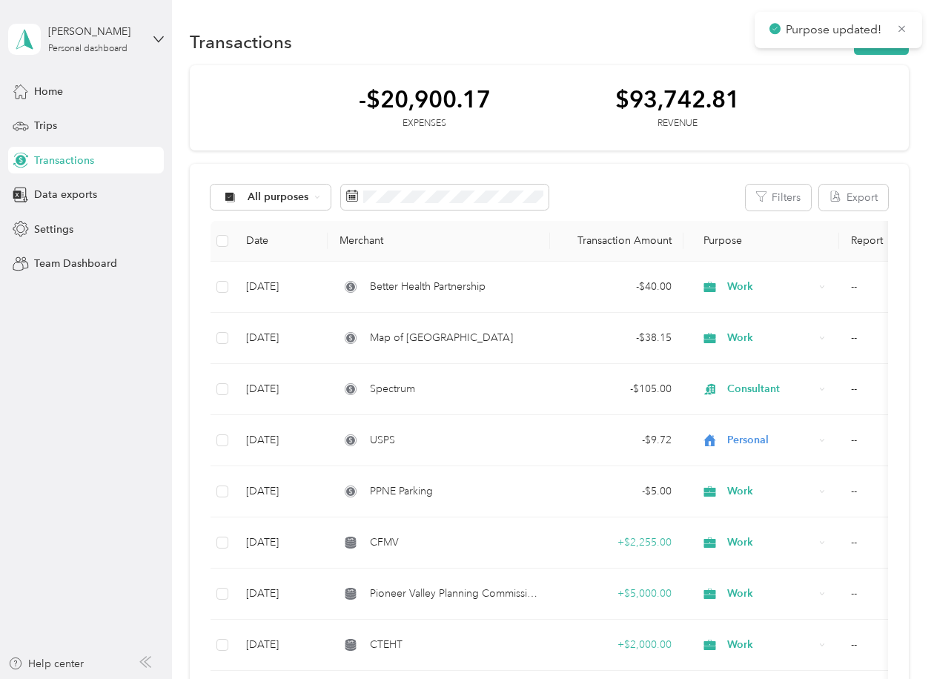
click at [901, 28] on icon at bounding box center [901, 28] width 11 height 13
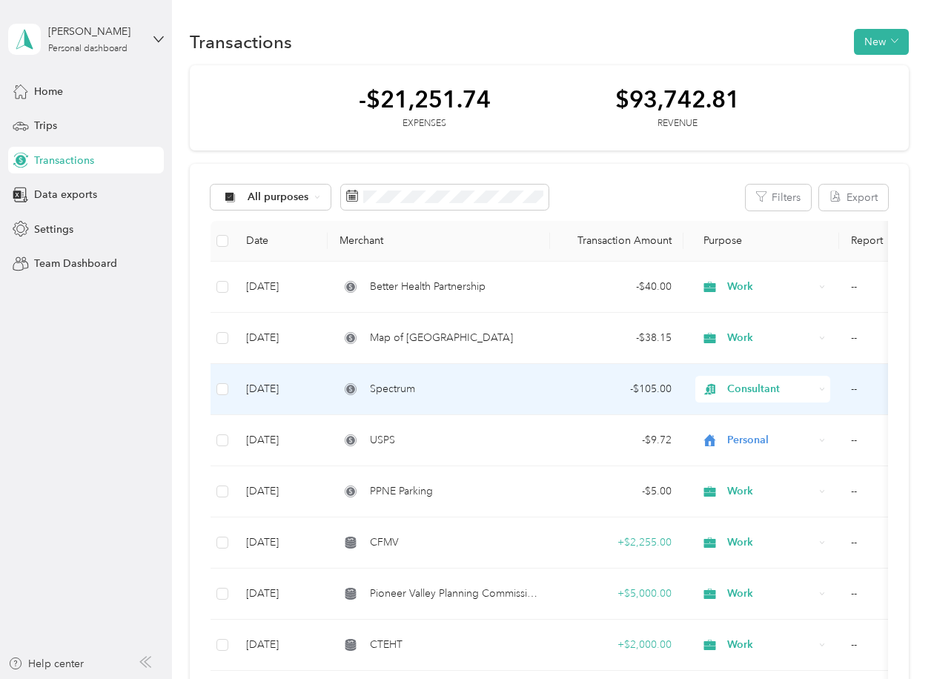
click at [797, 397] on span "Consultant" at bounding box center [770, 389] width 87 height 16
click at [769, 420] on li "Work" at bounding box center [763, 417] width 135 height 26
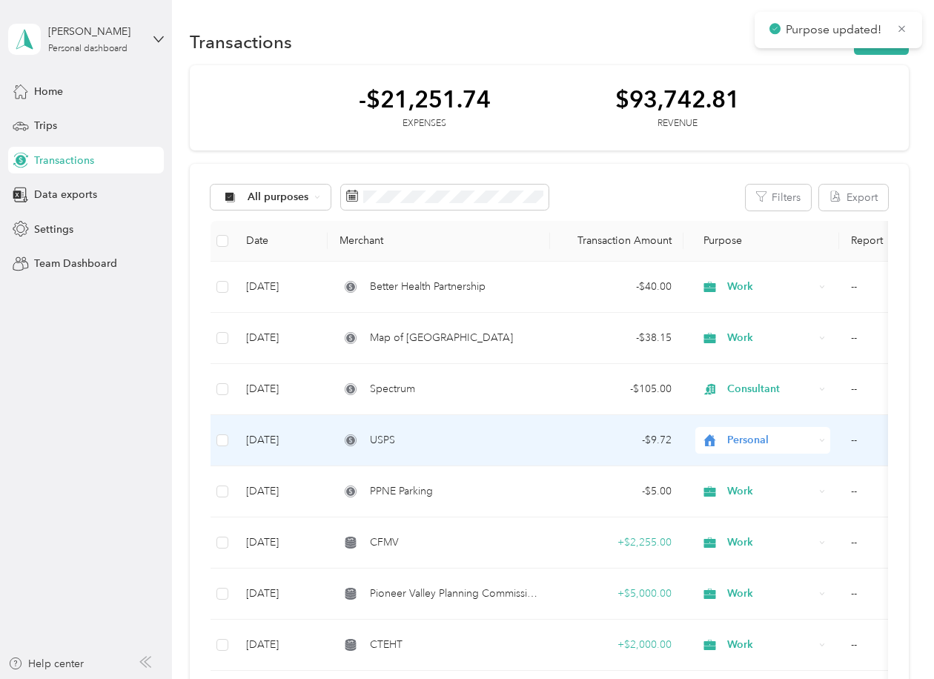
click at [741, 442] on span "Personal" at bounding box center [770, 440] width 87 height 16
click at [741, 466] on span "Work" at bounding box center [776, 468] width 88 height 16
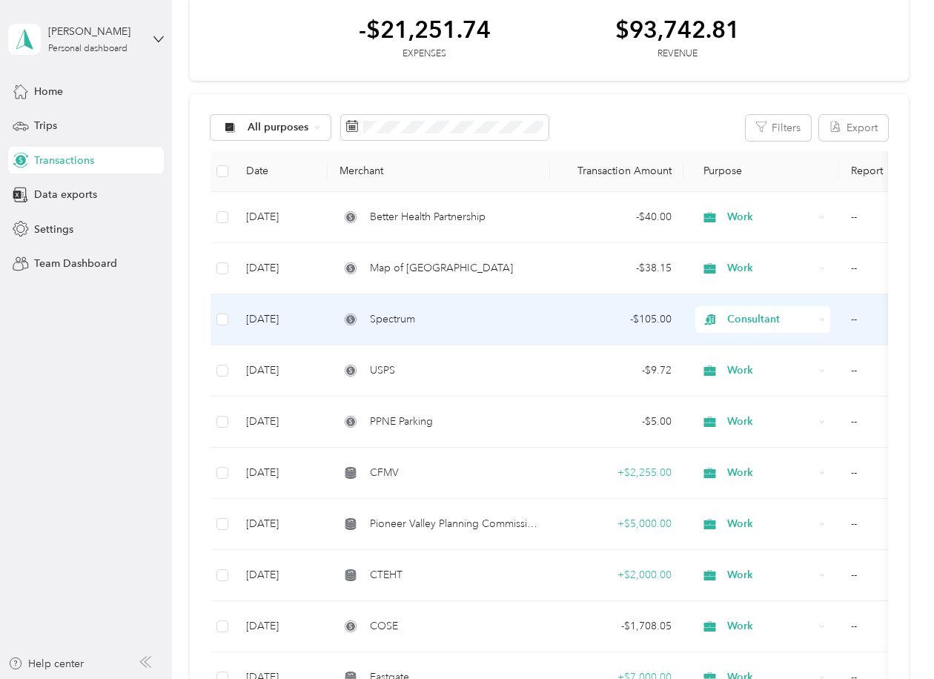
scroll to position [66, 0]
